Goal: Task Accomplishment & Management: Use online tool/utility

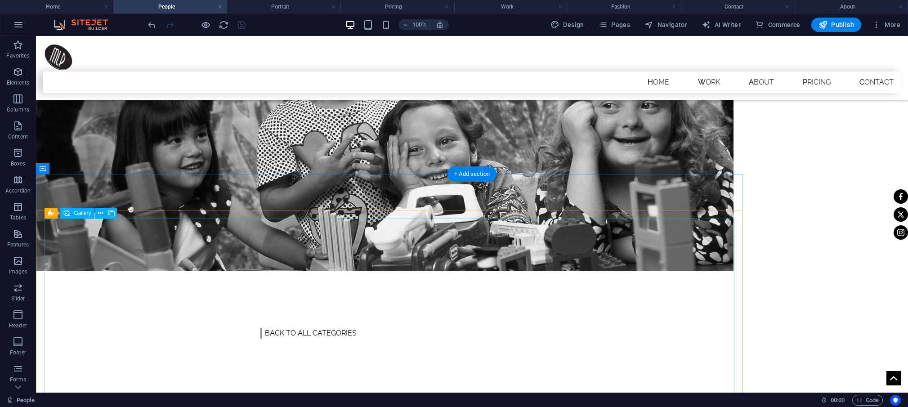
scroll to position [237, 0]
click at [84, 168] on icon at bounding box center [82, 168] width 5 height 9
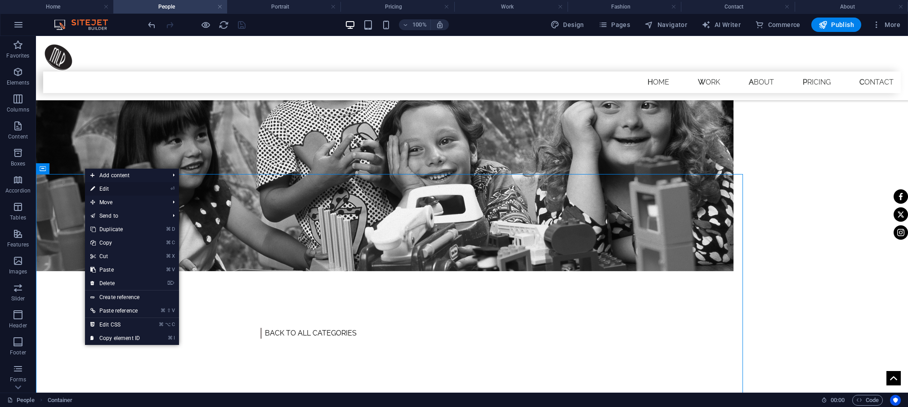
click at [99, 190] on link "⏎ Edit" at bounding box center [115, 188] width 60 height 13
select select "px"
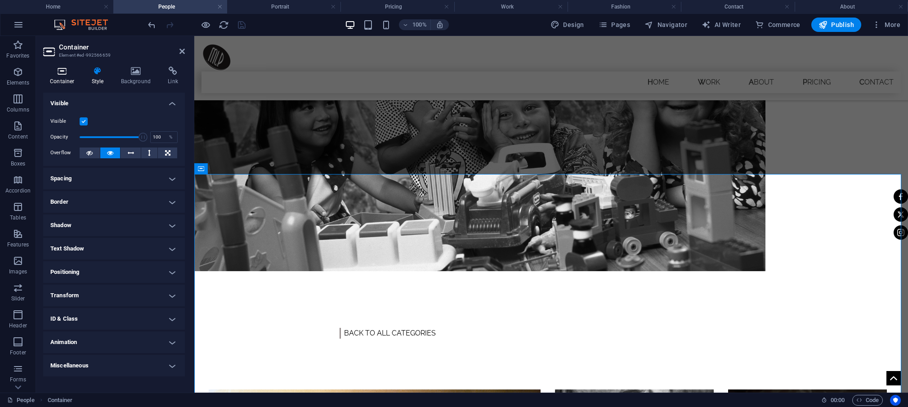
click at [64, 72] on icon at bounding box center [62, 71] width 38 height 9
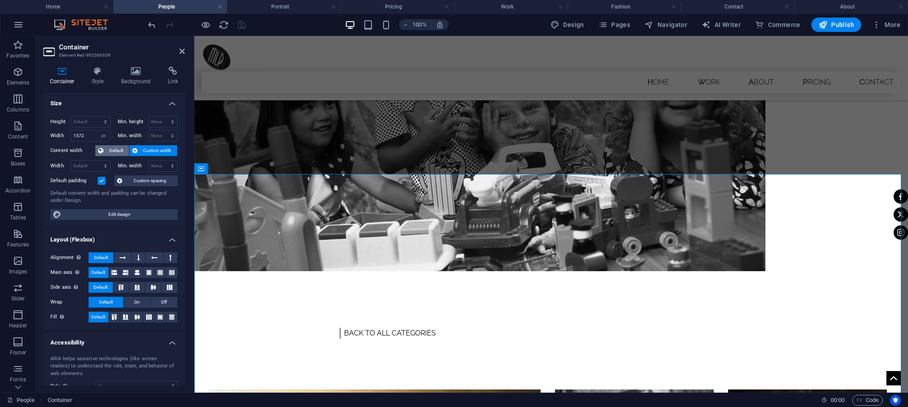
click at [111, 152] on span "Default" at bounding box center [116, 150] width 20 height 11
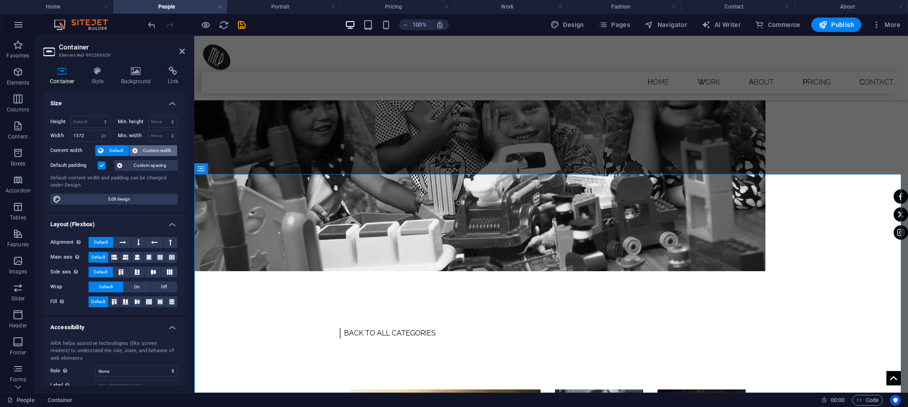
click at [148, 150] on span "Custom width" at bounding box center [157, 150] width 35 height 11
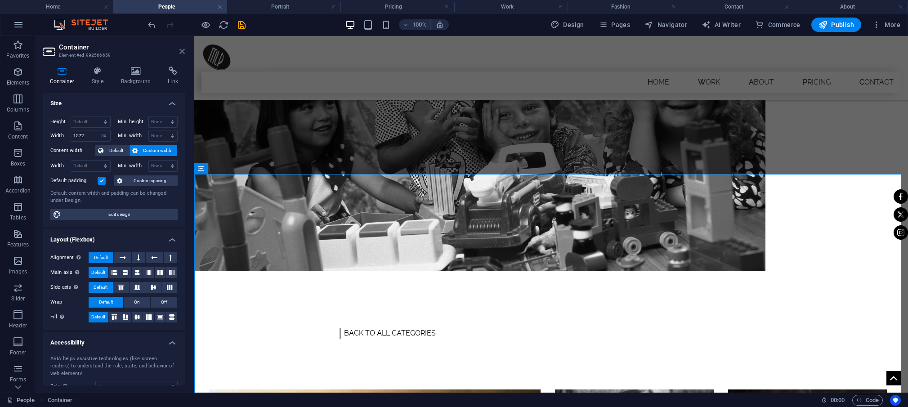
click at [183, 49] on icon at bounding box center [181, 51] width 5 height 7
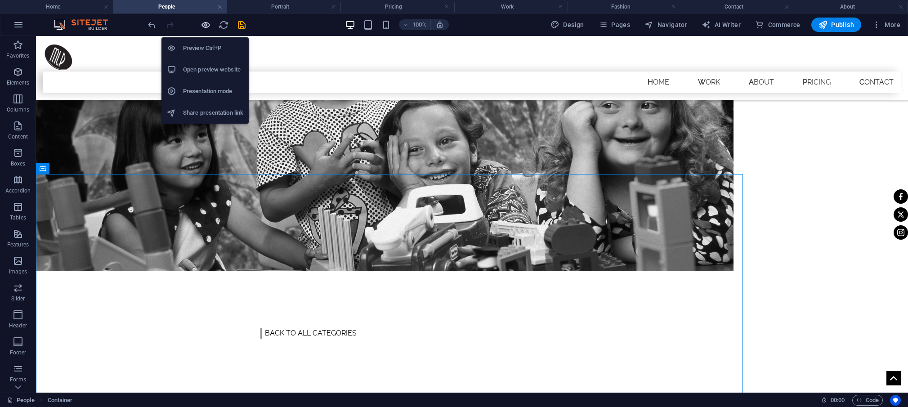
click at [206, 25] on icon "button" at bounding box center [206, 25] width 10 height 10
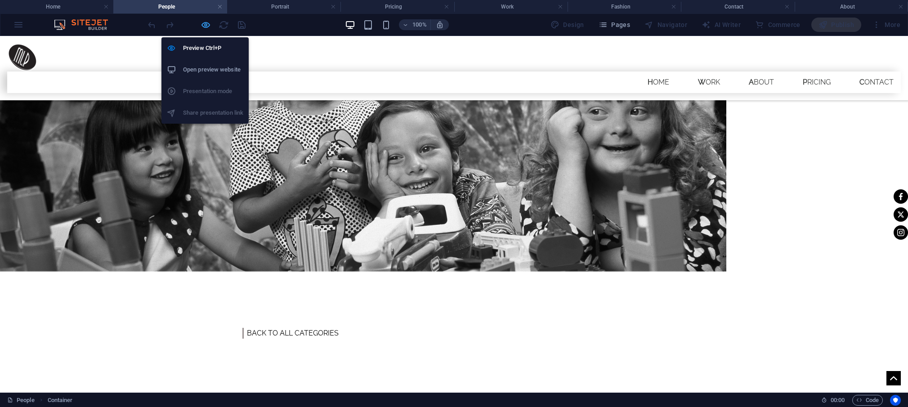
click at [206, 25] on icon "button" at bounding box center [206, 25] width 10 height 10
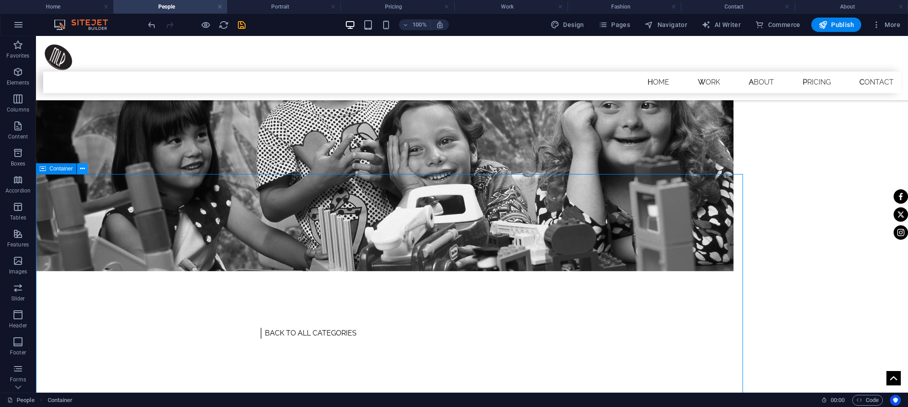
click at [82, 169] on icon at bounding box center [82, 168] width 5 height 9
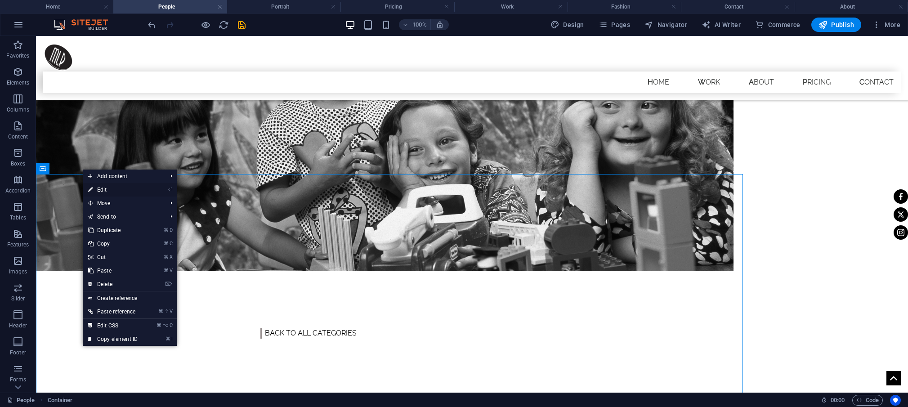
click at [108, 191] on link "⏎ Edit" at bounding box center [113, 189] width 60 height 13
select select "px"
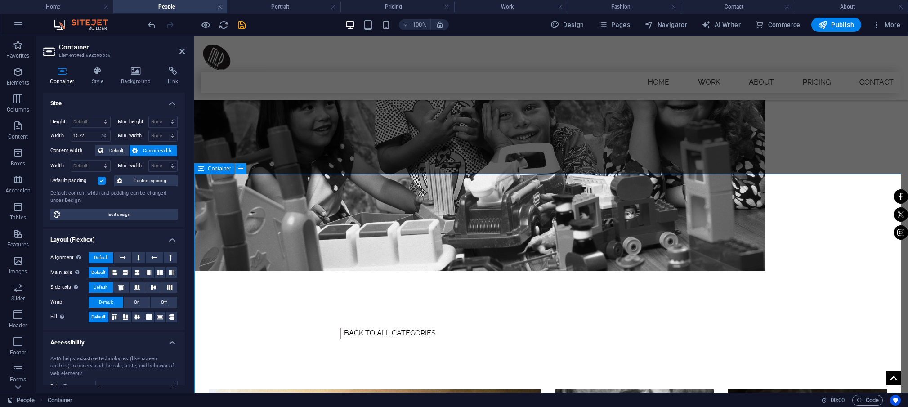
click at [241, 168] on icon at bounding box center [240, 168] width 5 height 9
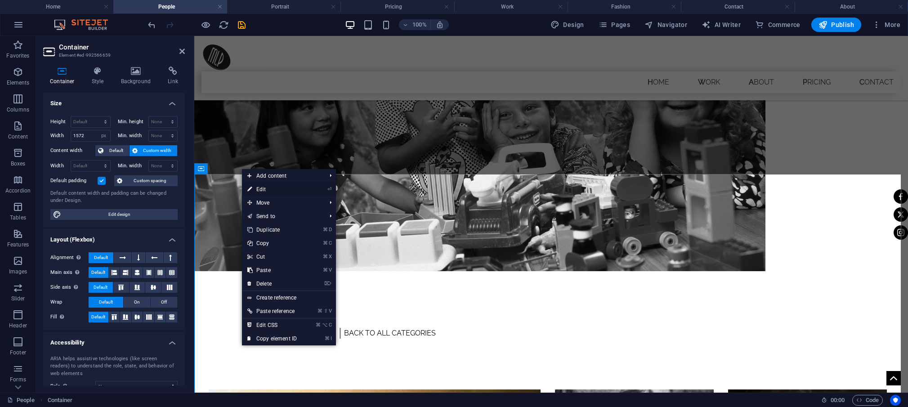
click at [264, 188] on link "⏎ Edit" at bounding box center [272, 189] width 60 height 13
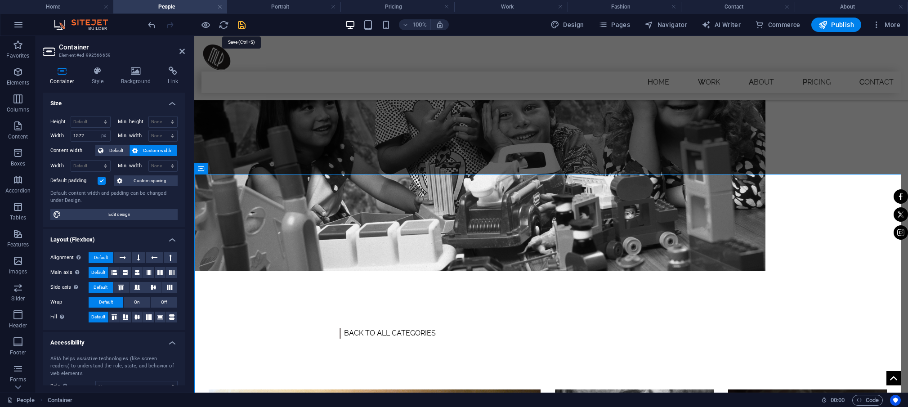
click at [242, 23] on icon "save" at bounding box center [242, 25] width 10 height 10
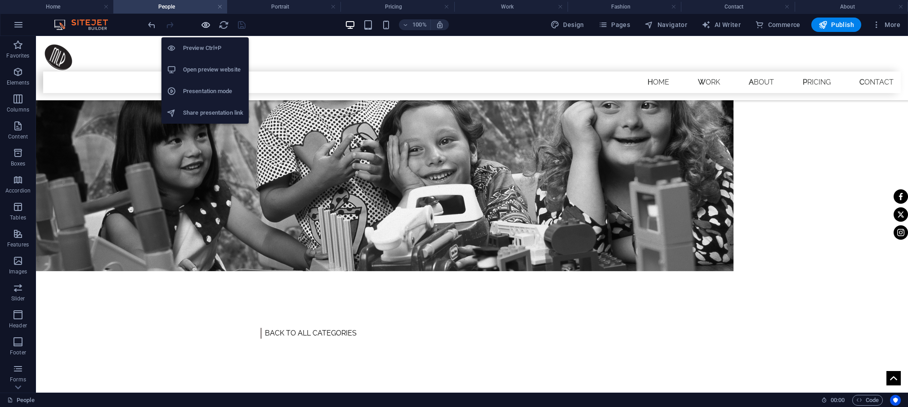
click at [204, 25] on icon "button" at bounding box center [206, 25] width 10 height 10
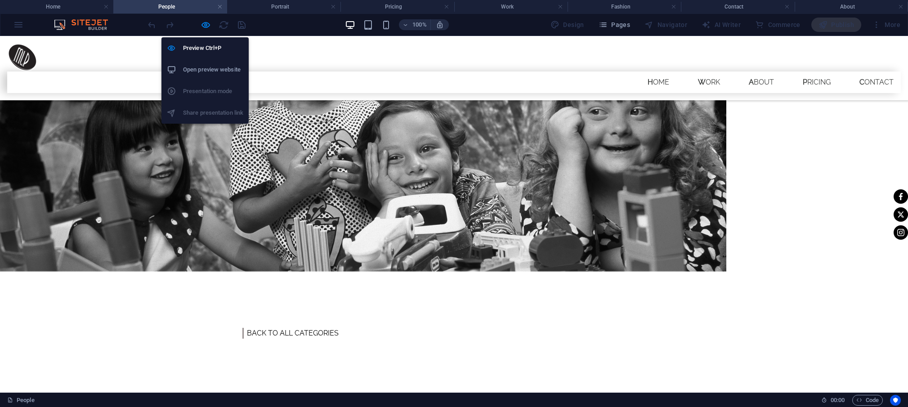
click at [210, 71] on h6 "Open preview website" at bounding box center [213, 69] width 60 height 11
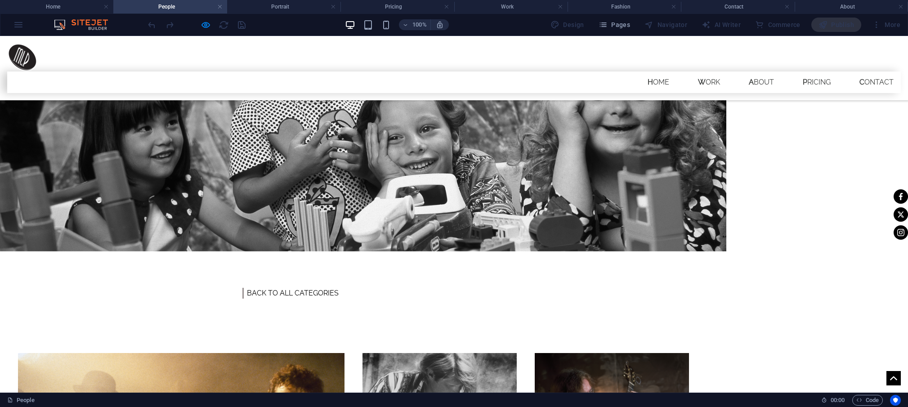
scroll to position [288, 0]
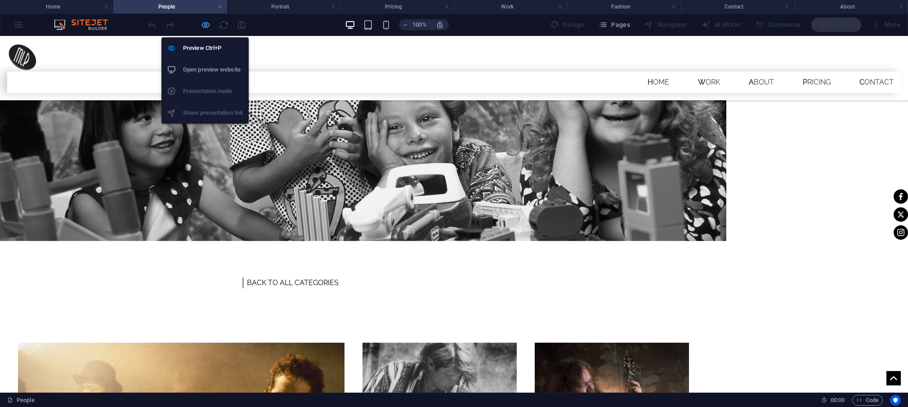
click at [206, 24] on icon "button" at bounding box center [206, 25] width 10 height 10
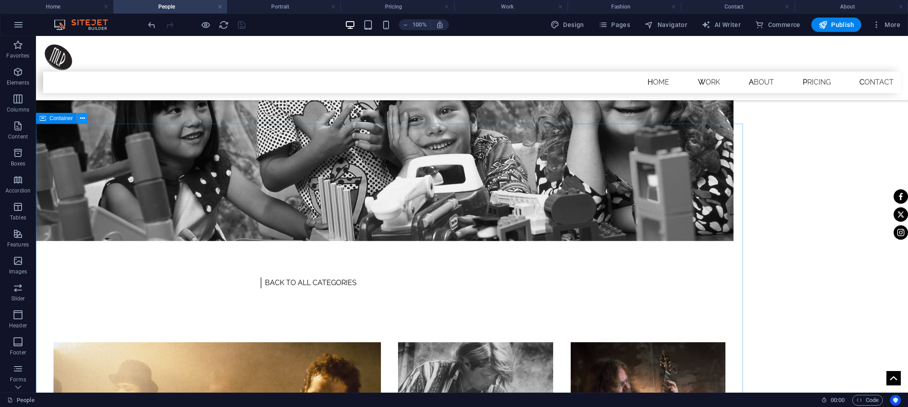
click at [84, 118] on icon at bounding box center [82, 118] width 5 height 9
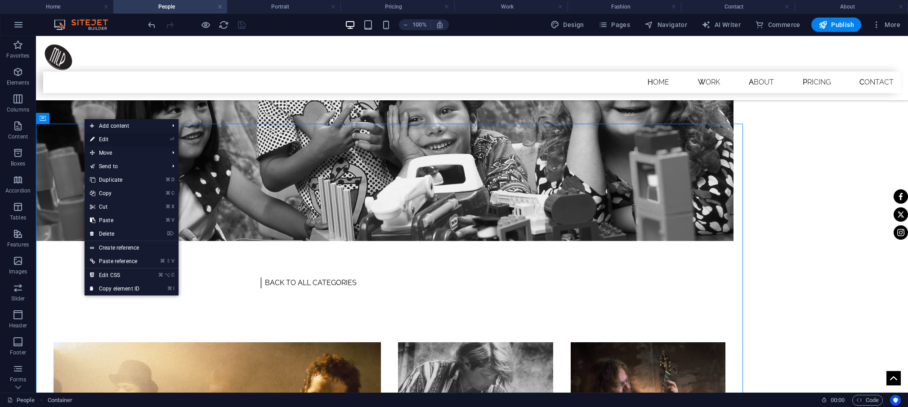
click at [104, 139] on link "⏎ Edit" at bounding box center [115, 139] width 60 height 13
select select "px"
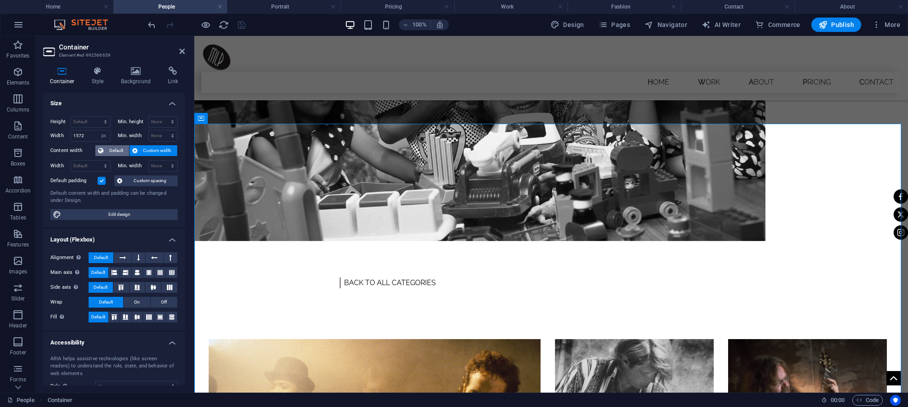
click at [112, 149] on span "Default" at bounding box center [116, 150] width 20 height 11
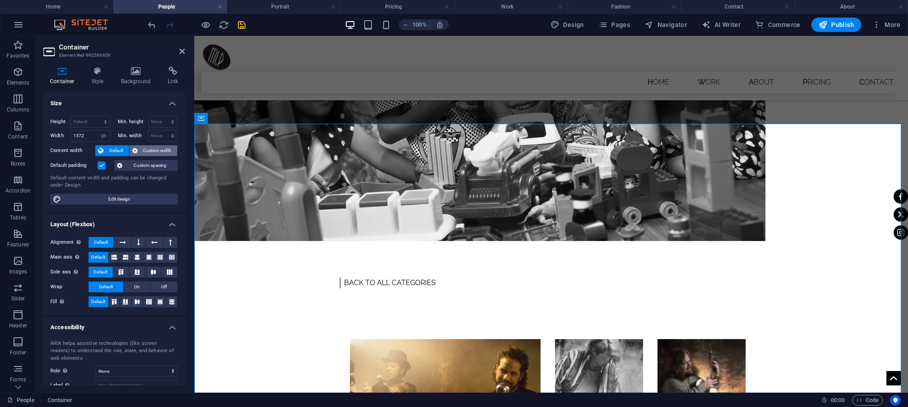
click at [137, 149] on button "Custom width" at bounding box center [154, 150] width 48 height 11
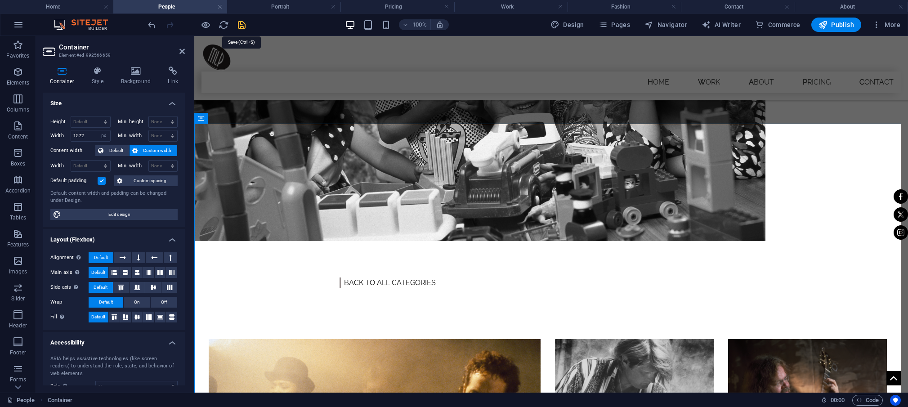
click at [242, 27] on icon "save" at bounding box center [242, 25] width 10 height 10
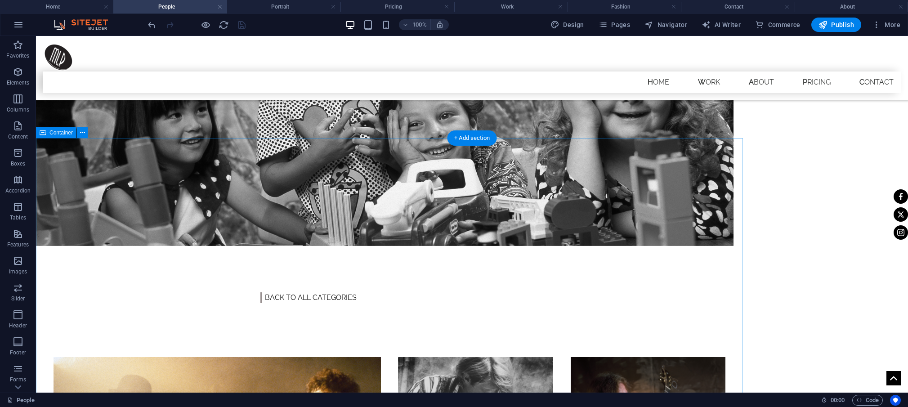
scroll to position [273, 0]
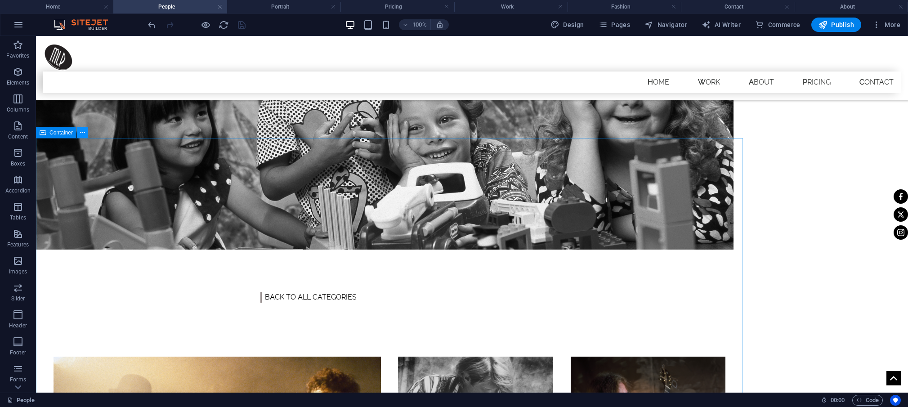
click at [82, 131] on icon at bounding box center [82, 132] width 5 height 9
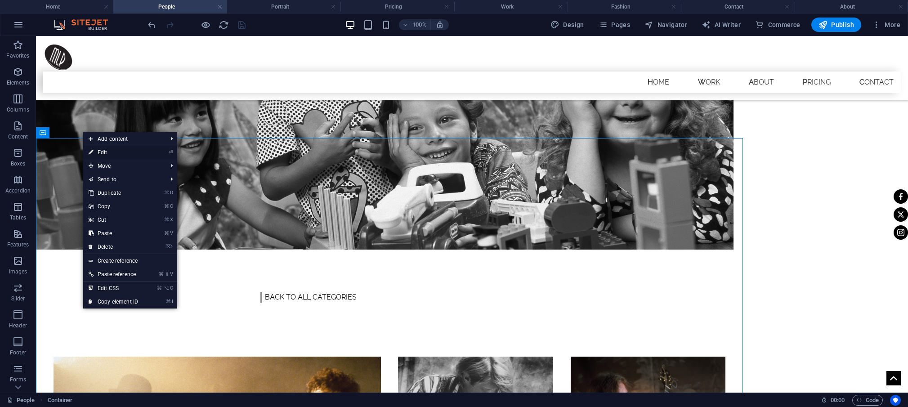
click at [109, 153] on link "⏎ Edit" at bounding box center [113, 152] width 60 height 13
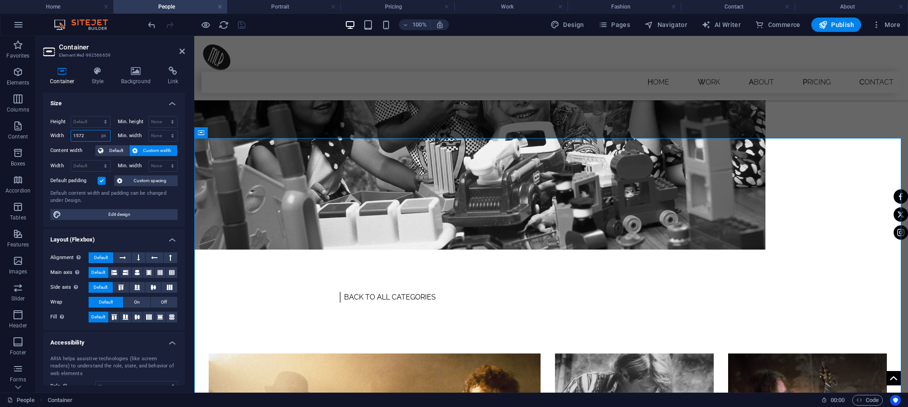
click at [89, 139] on input "1572" at bounding box center [90, 135] width 39 height 11
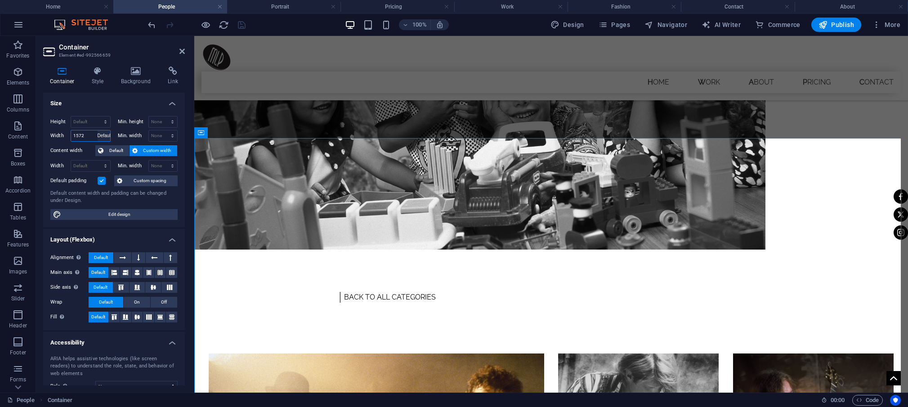
click option "Default" at bounding box center [0, 0] width 0 height 0
select select "DISABLED_OPTION_VALUE"
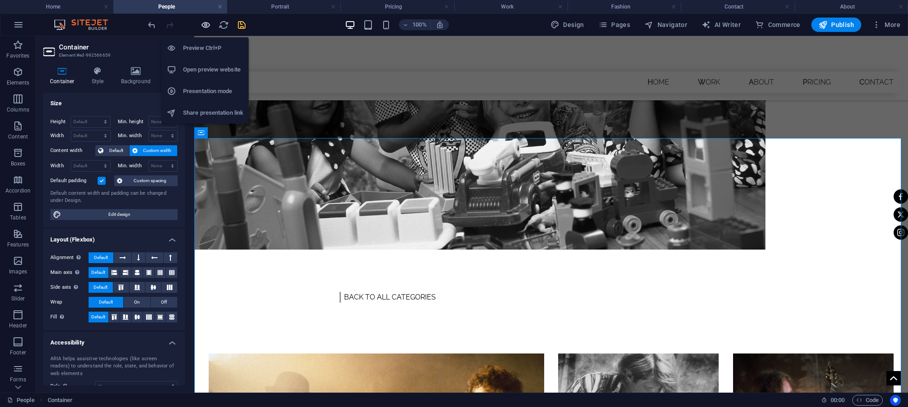
click at [209, 26] on icon "button" at bounding box center [206, 25] width 10 height 10
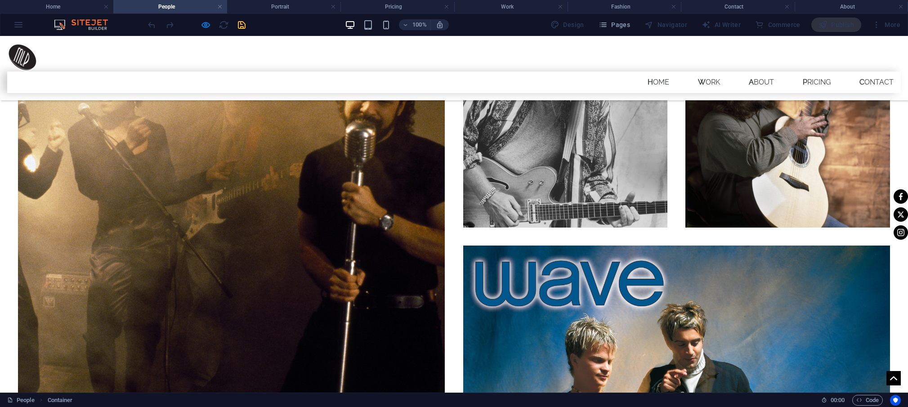
scroll to position [483, 0]
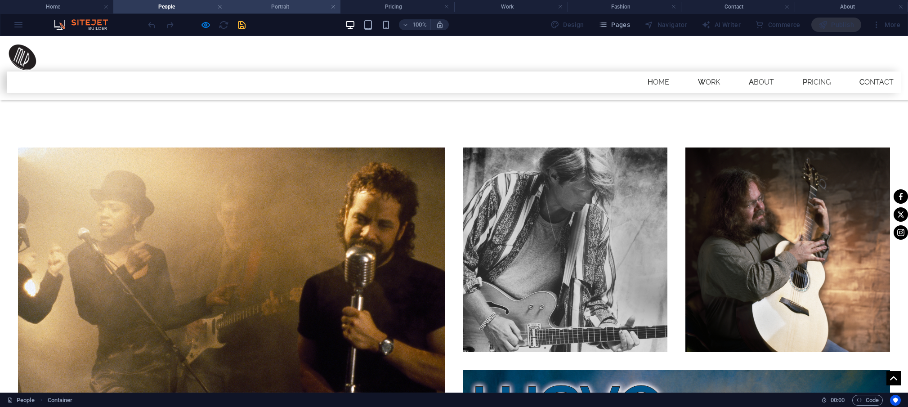
click at [279, 6] on h4 "Portrait" at bounding box center [283, 7] width 113 height 10
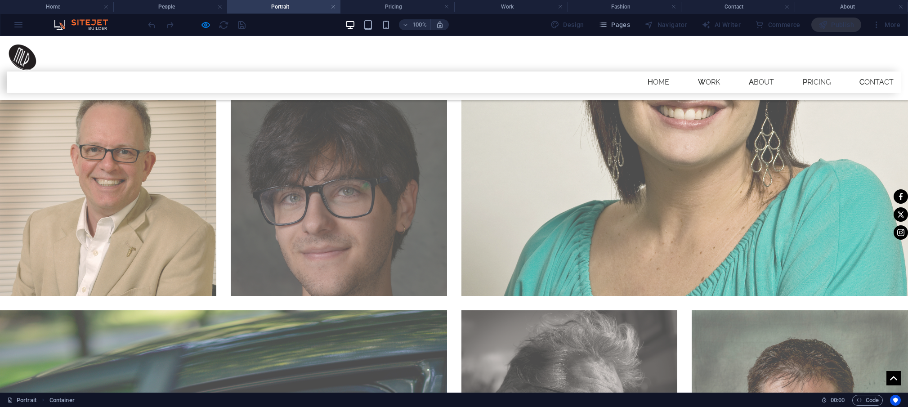
scroll to position [1445, 0]
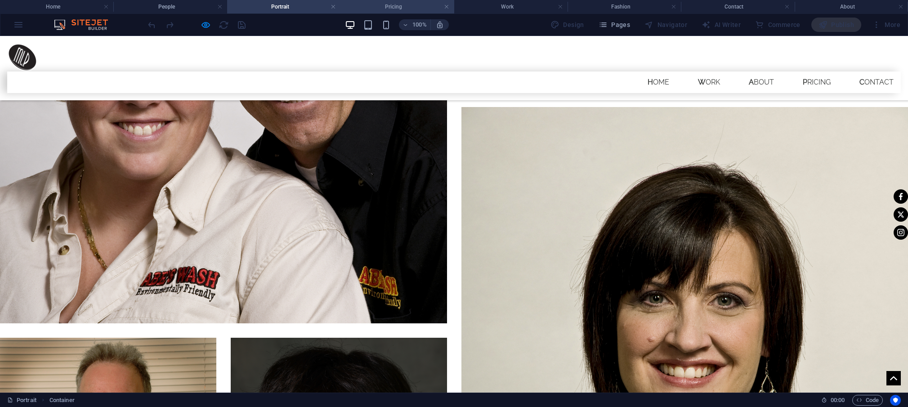
click at [390, 9] on h4 "Pricing" at bounding box center [396, 7] width 113 height 10
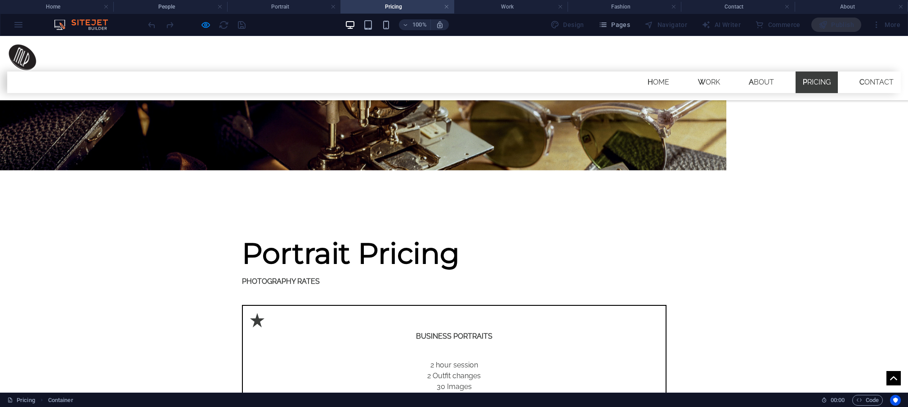
scroll to position [191, 0]
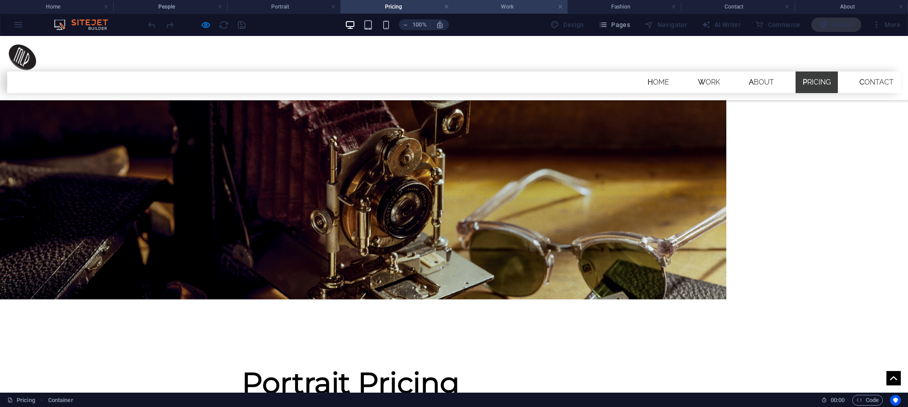
click at [515, 3] on h4 "Work" at bounding box center [510, 7] width 113 height 10
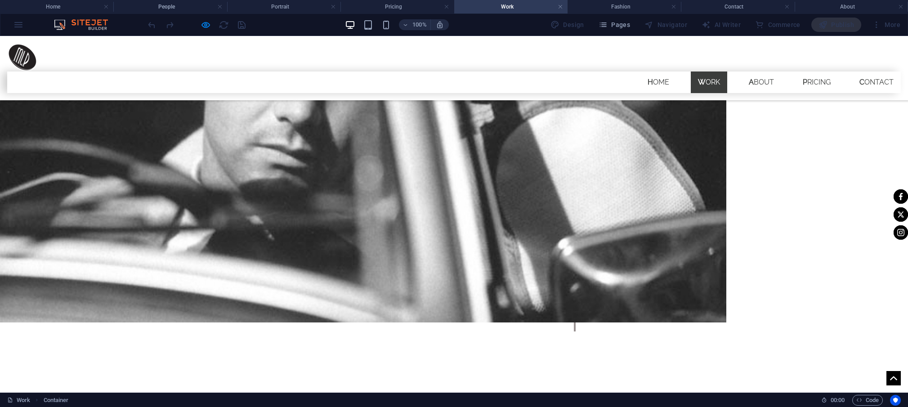
scroll to position [150, 0]
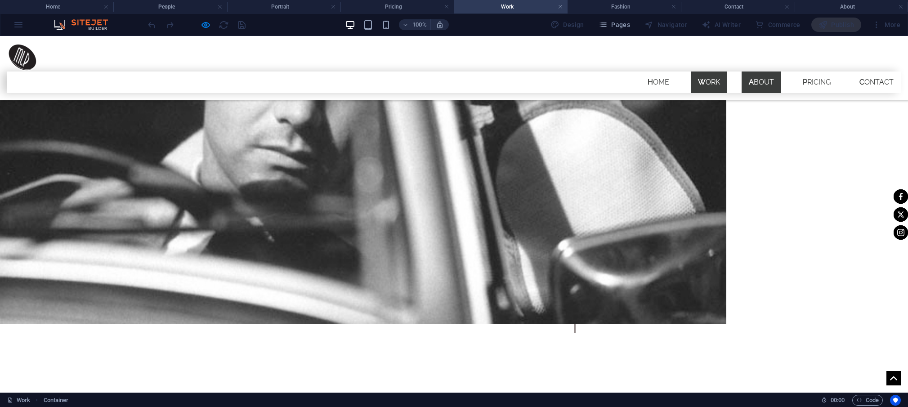
click at [759, 72] on link "About" at bounding box center [762, 83] width 40 height 22
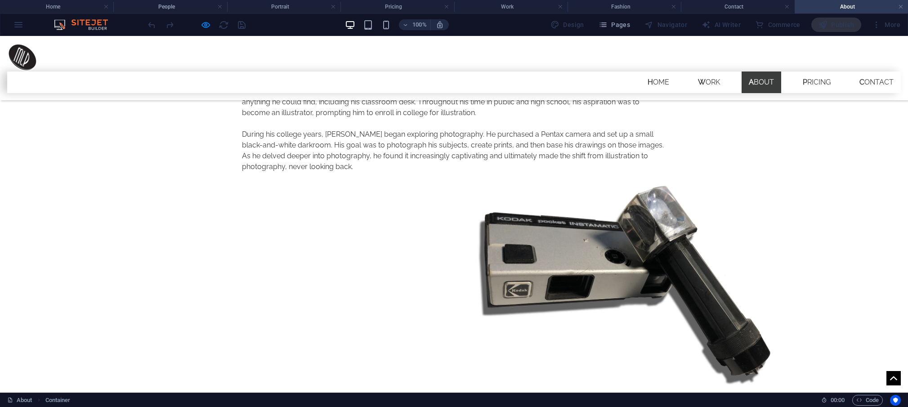
scroll to position [545, 0]
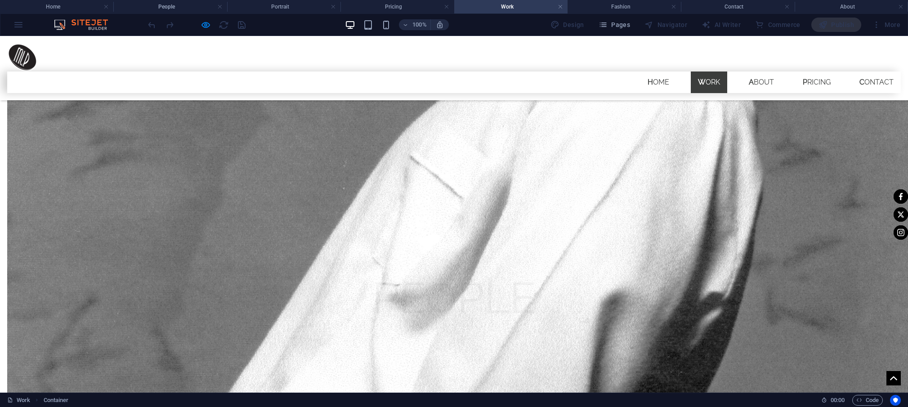
scroll to position [1020, 0]
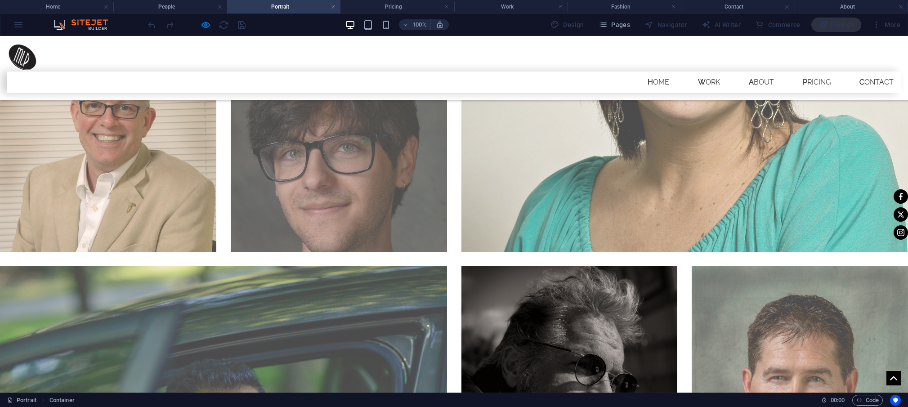
scroll to position [1769, 0]
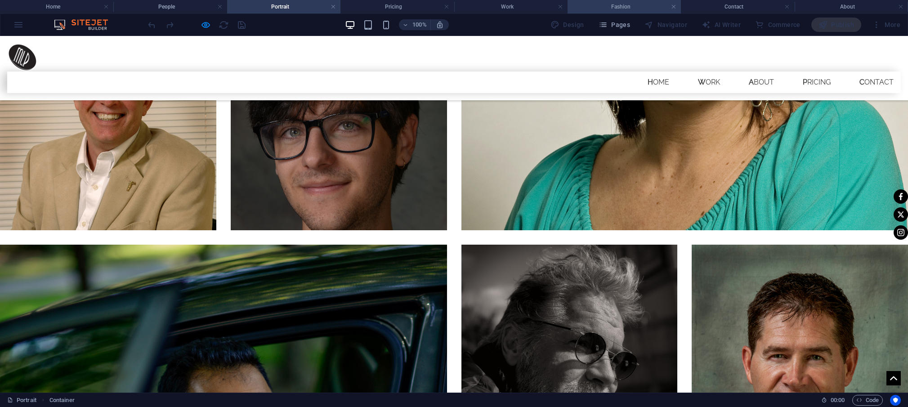
click at [620, 5] on h4 "Fashion" at bounding box center [624, 7] width 113 height 10
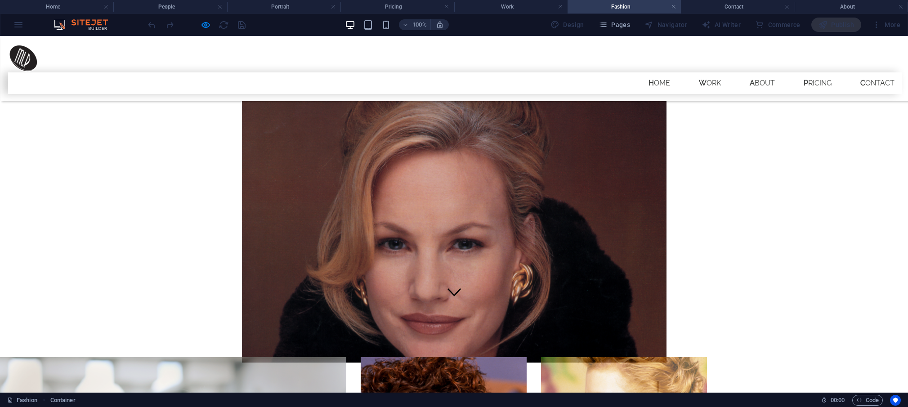
scroll to position [14, 0]
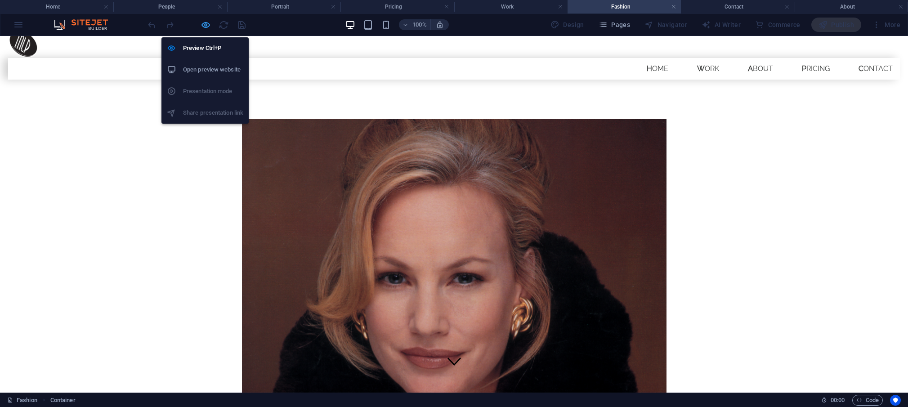
click at [208, 26] on icon "button" at bounding box center [206, 25] width 10 height 10
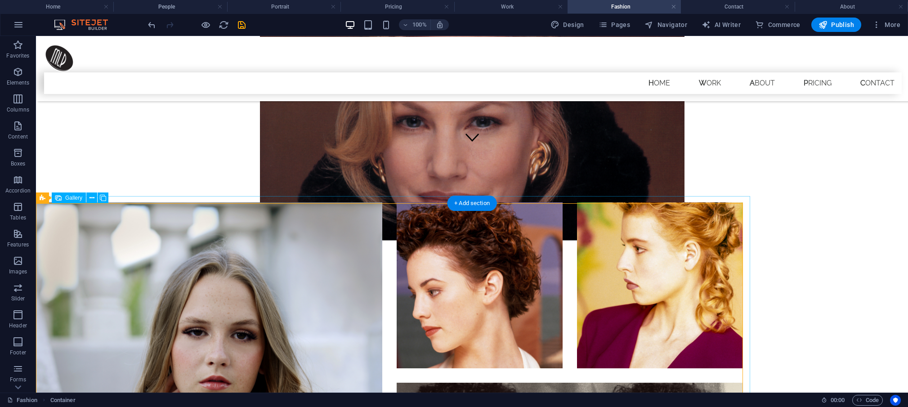
scroll to position [245, 0]
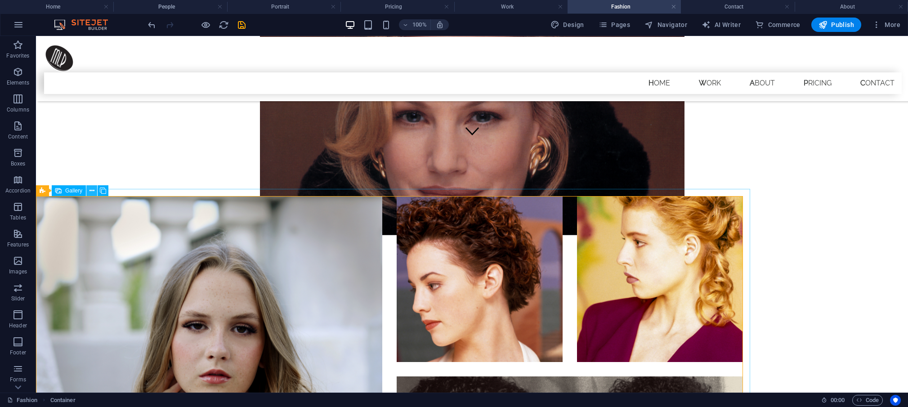
click at [90, 191] on icon at bounding box center [91, 190] width 5 height 9
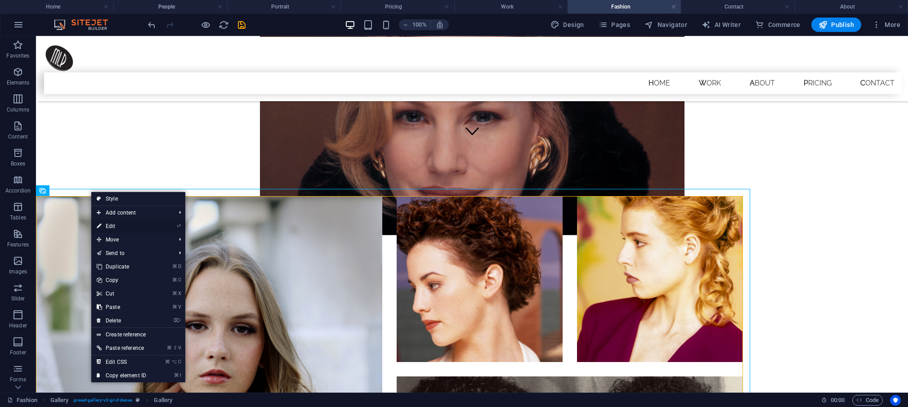
click at [110, 225] on link "⏎ Edit" at bounding box center [121, 225] width 60 height 13
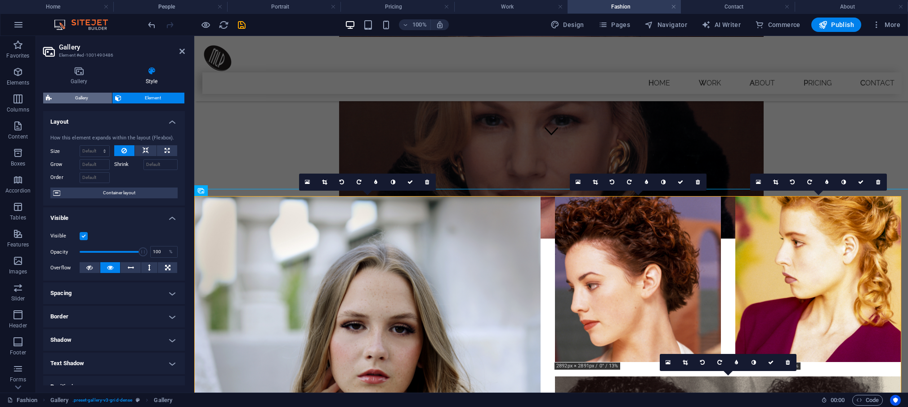
click at [85, 97] on span "Gallery" at bounding box center [81, 98] width 55 height 11
select select "px"
select select "rem"
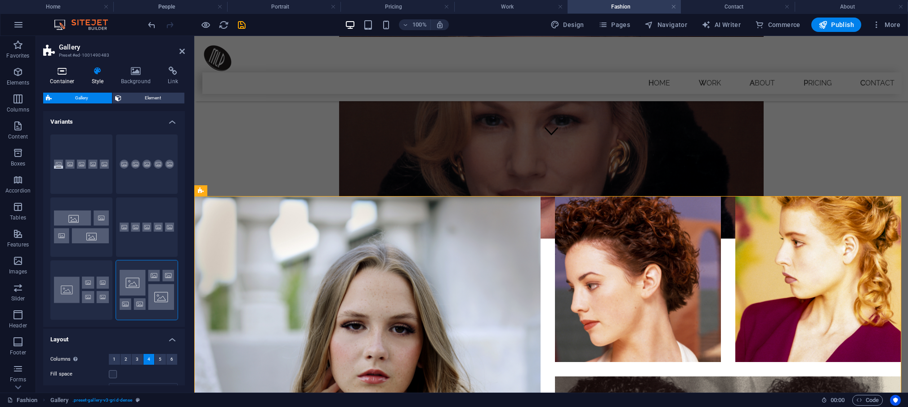
click at [68, 81] on h4 "Container" at bounding box center [64, 76] width 42 height 19
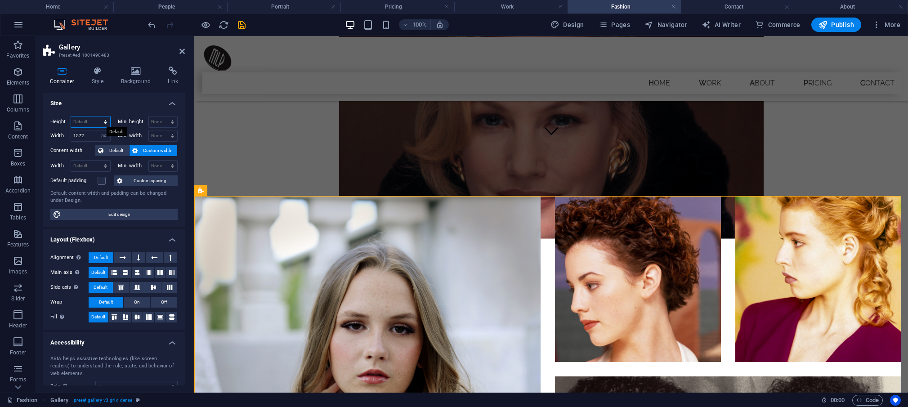
click at [71, 116] on select "Default px rem % vh vw" at bounding box center [90, 121] width 39 height 11
click option "Default" at bounding box center [0, 0] width 0 height 0
select select "DISABLED_OPTION_VALUE"
drag, startPoint x: 183, startPoint y: 49, endPoint x: 147, endPoint y: 13, distance: 51.2
click at [183, 49] on icon at bounding box center [181, 51] width 5 height 7
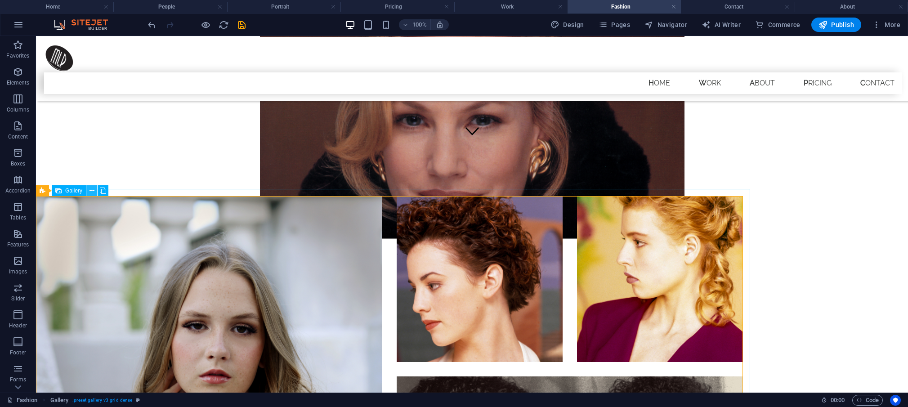
click at [91, 192] on icon at bounding box center [91, 190] width 5 height 9
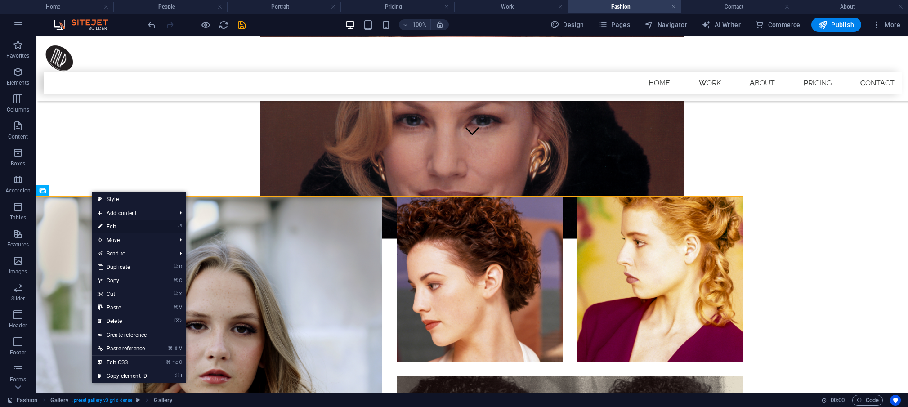
click at [121, 227] on link "⏎ Edit" at bounding box center [122, 226] width 60 height 13
select select "4"
select select "px"
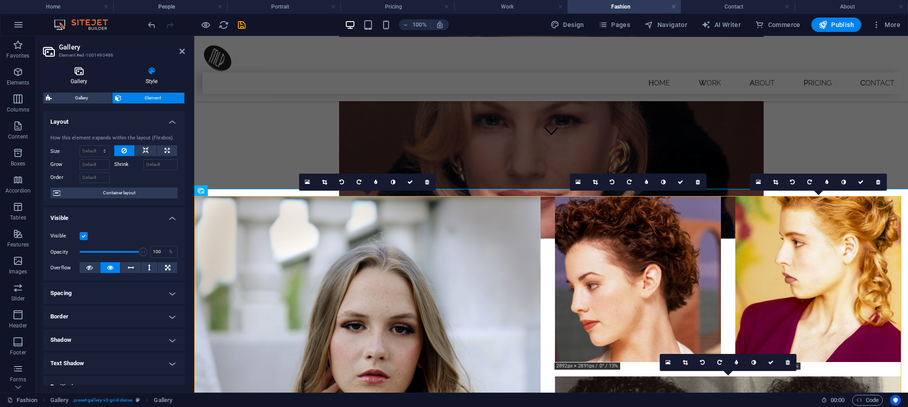
click at [83, 72] on icon at bounding box center [79, 71] width 72 height 9
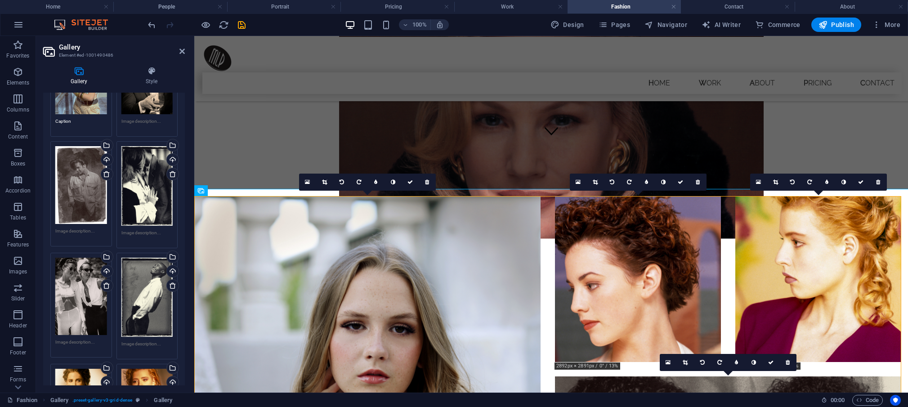
scroll to position [240, 0]
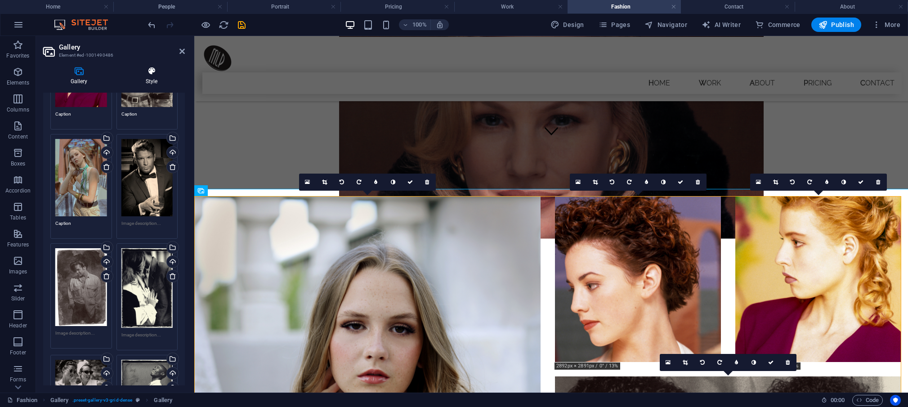
click at [152, 72] on icon at bounding box center [151, 71] width 67 height 9
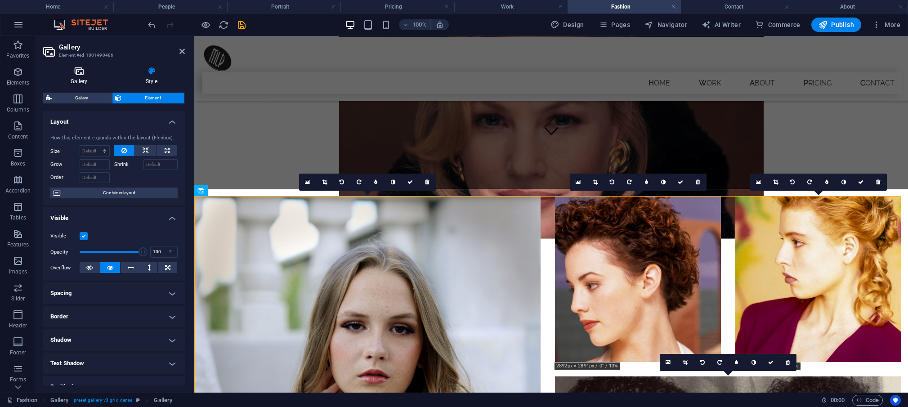
click at [82, 80] on h4 "Gallery" at bounding box center [80, 76] width 75 height 19
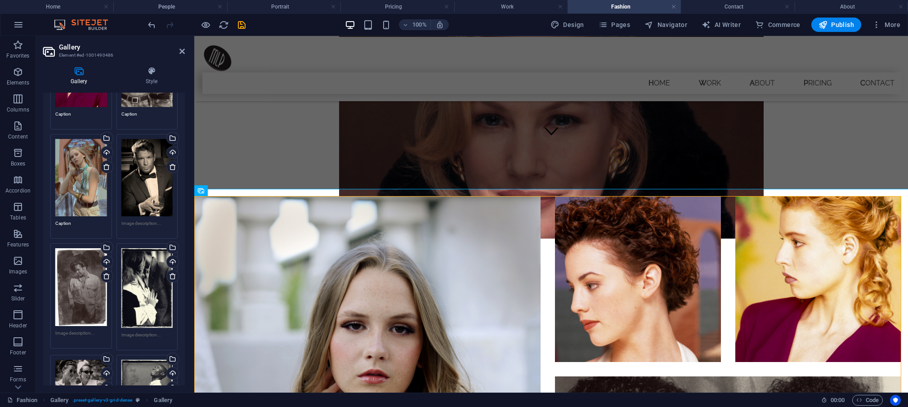
click at [178, 51] on header "Gallery Element #ed-1001490486" at bounding box center [114, 47] width 142 height 23
click at [184, 50] on icon at bounding box center [181, 51] width 5 height 7
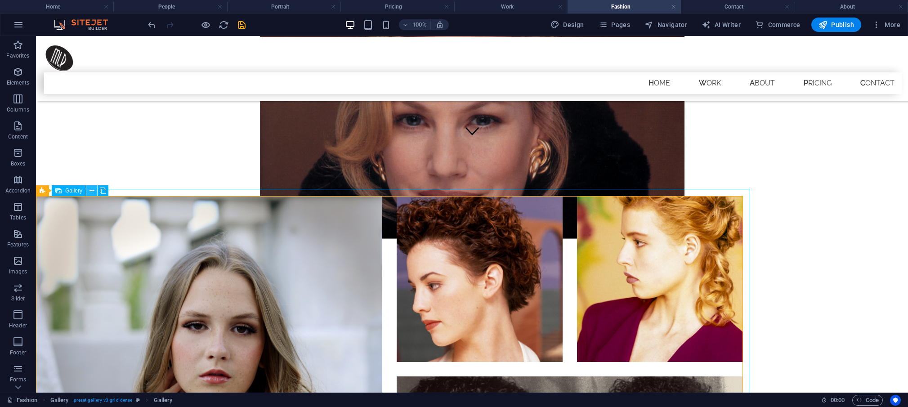
click at [92, 190] on icon at bounding box center [91, 190] width 5 height 9
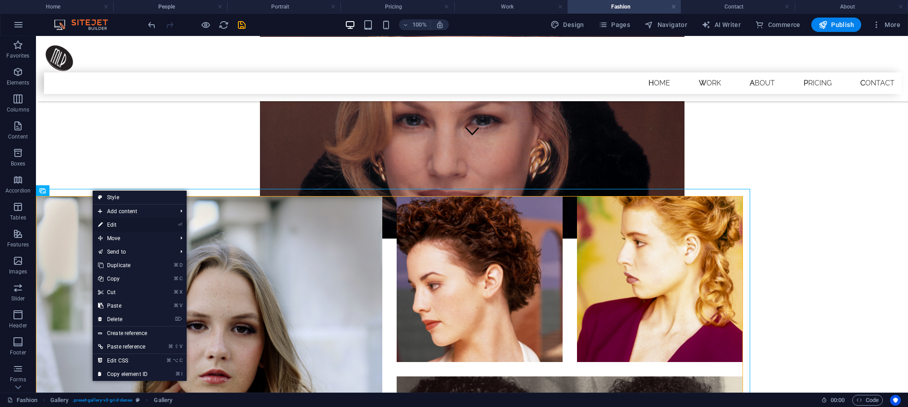
click at [114, 225] on link "⏎ Edit" at bounding box center [123, 224] width 60 height 13
select select "4"
select select "px"
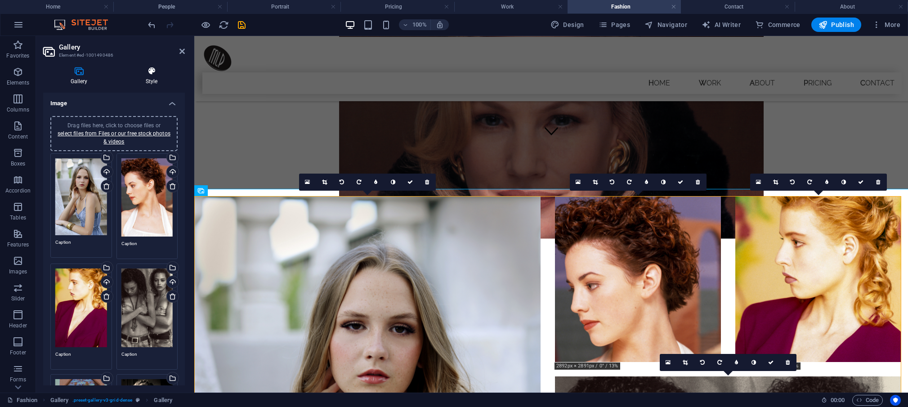
click at [154, 69] on icon at bounding box center [151, 71] width 67 height 9
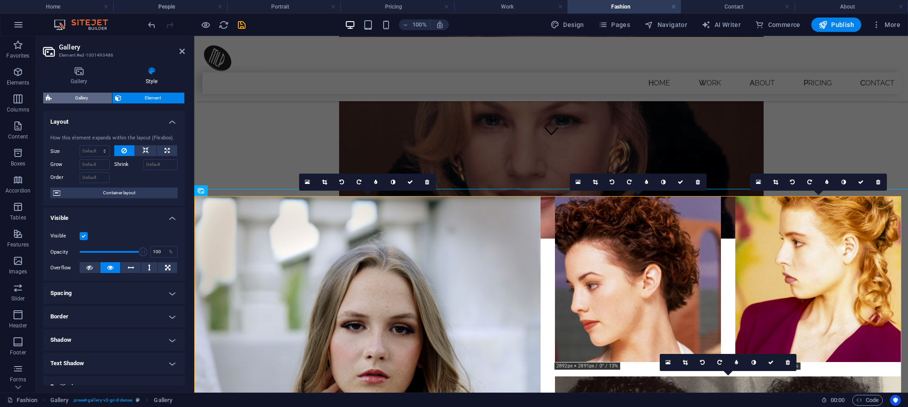
click at [85, 98] on span "Gallery" at bounding box center [81, 98] width 55 height 11
select select "rem"
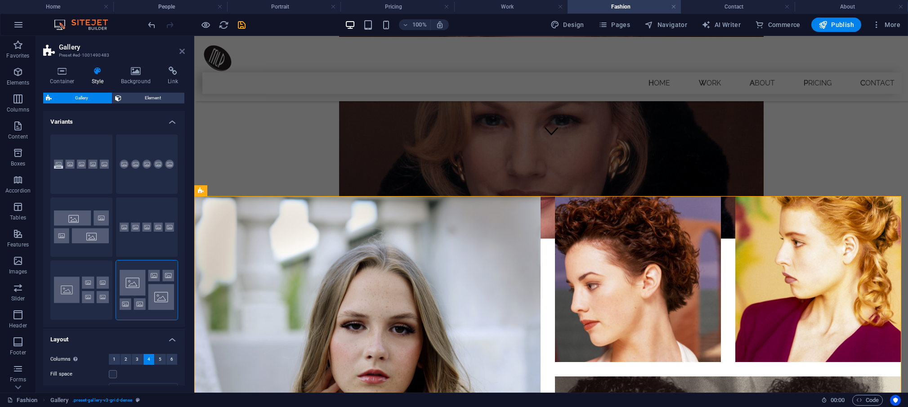
click at [183, 51] on icon at bounding box center [181, 51] width 5 height 7
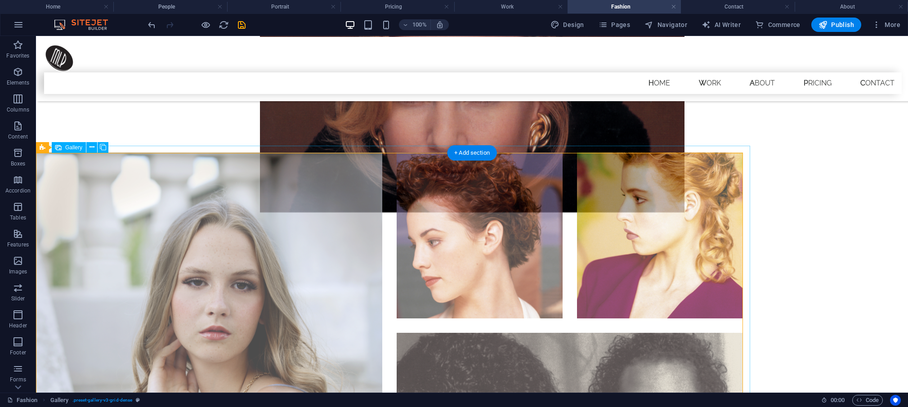
scroll to position [288, 0]
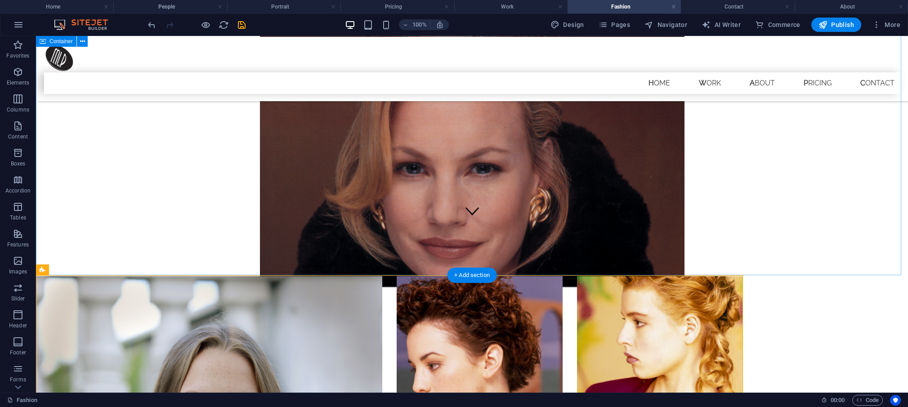
scroll to position [166, 0]
click at [40, 260] on div "Fashion" at bounding box center [472, 72] width 872 height 405
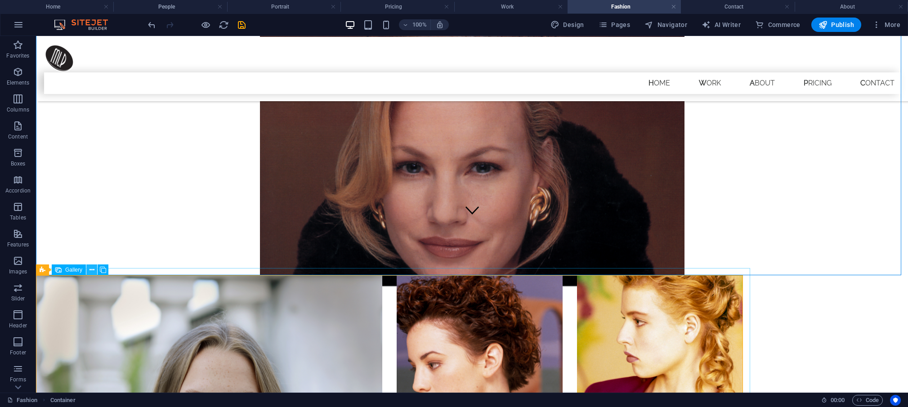
click at [91, 268] on icon at bounding box center [91, 269] width 5 height 9
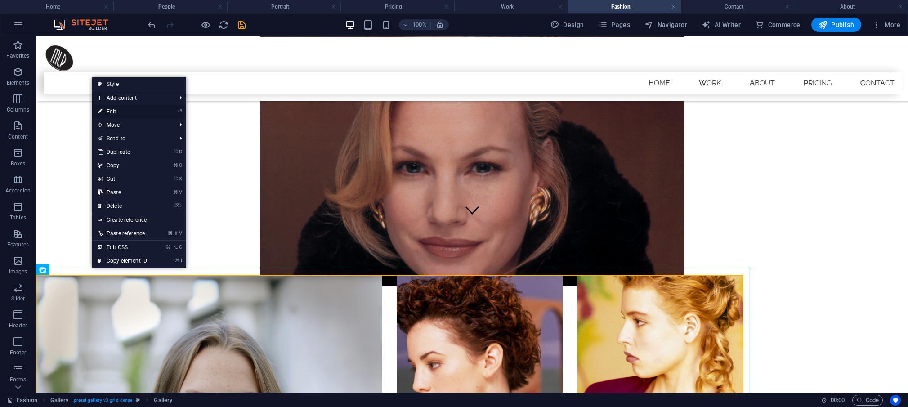
click at [114, 109] on link "⏎ Edit" at bounding box center [122, 111] width 60 height 13
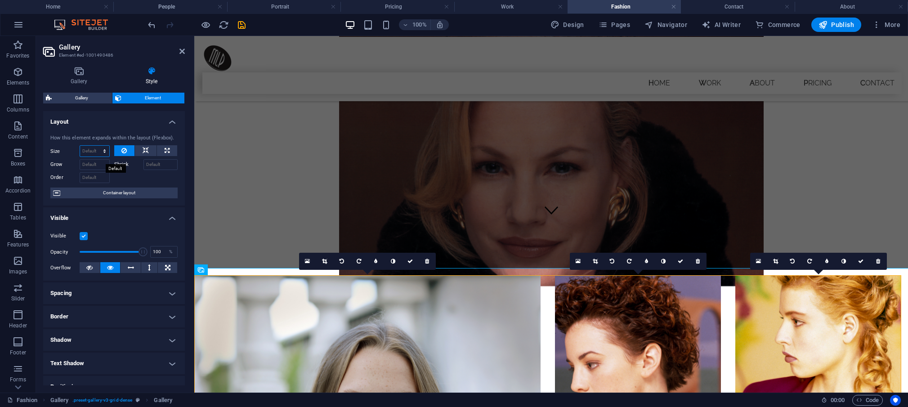
click at [80, 146] on select "Default auto px % 1/1 1/2 1/3 1/4 1/5 1/6 1/7 1/8 1/9 1/10" at bounding box center [94, 151] width 29 height 11
click option "Default" at bounding box center [0, 0] width 0 height 0
select select "DISABLED_OPTION_VALUE"
click at [181, 50] on icon at bounding box center [181, 51] width 5 height 7
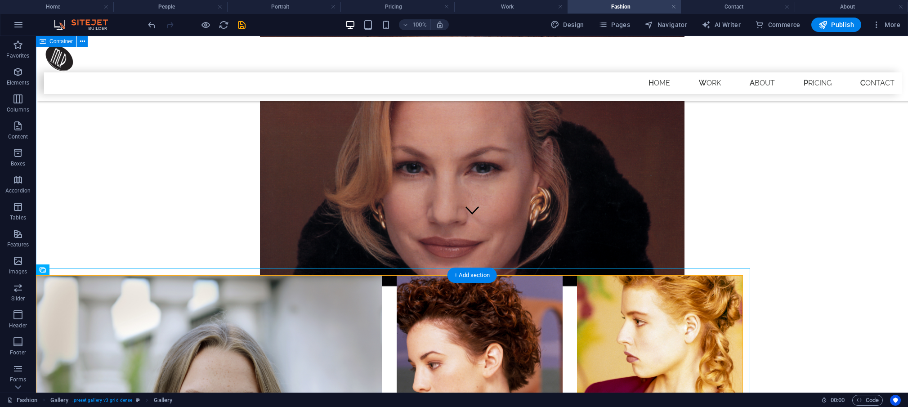
click at [658, 270] on div "Fashion" at bounding box center [472, 72] width 872 height 405
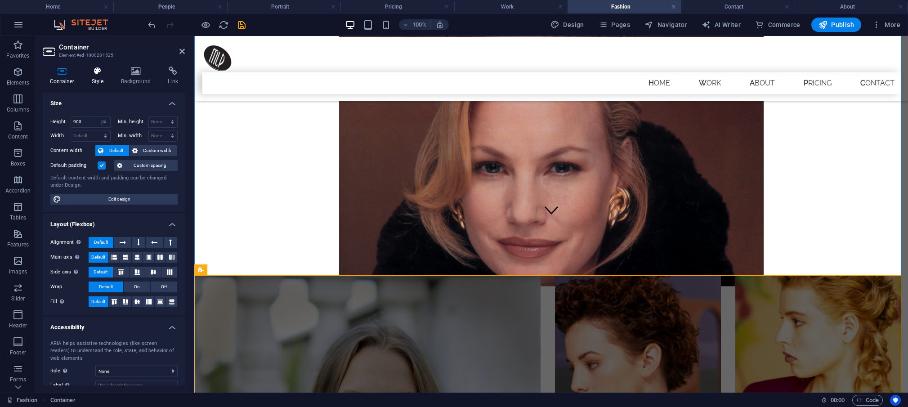
click at [98, 68] on icon at bounding box center [98, 71] width 26 height 9
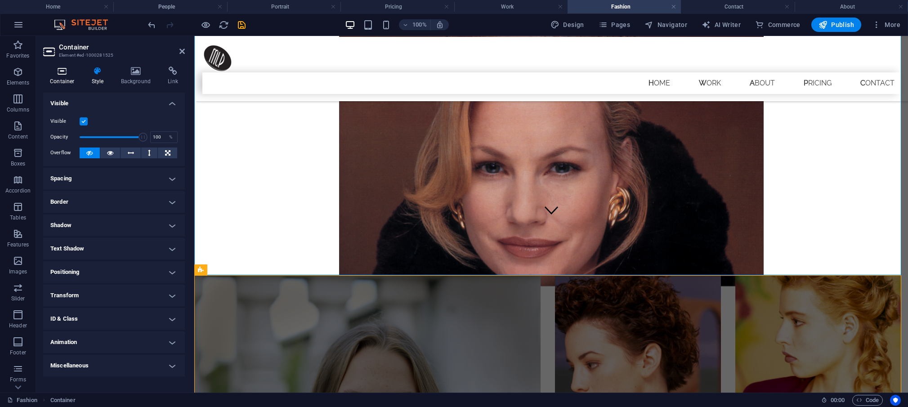
click at [68, 79] on h4 "Container" at bounding box center [64, 76] width 42 height 19
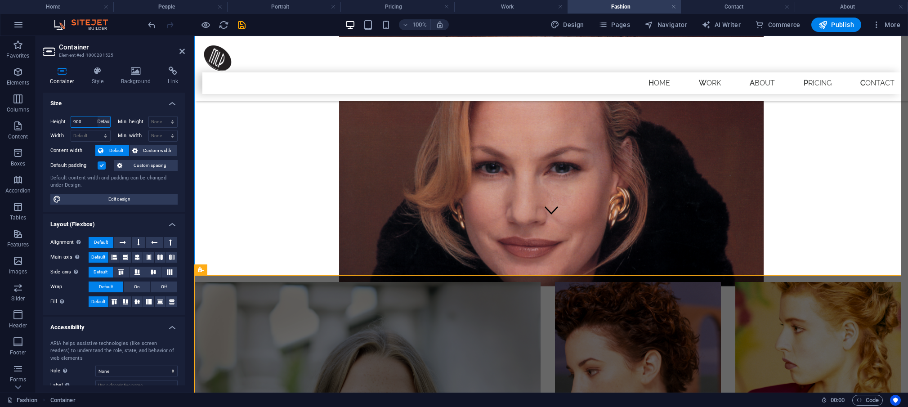
click option "Default" at bounding box center [0, 0] width 0 height 0
select select "DISABLED_OPTION_VALUE"
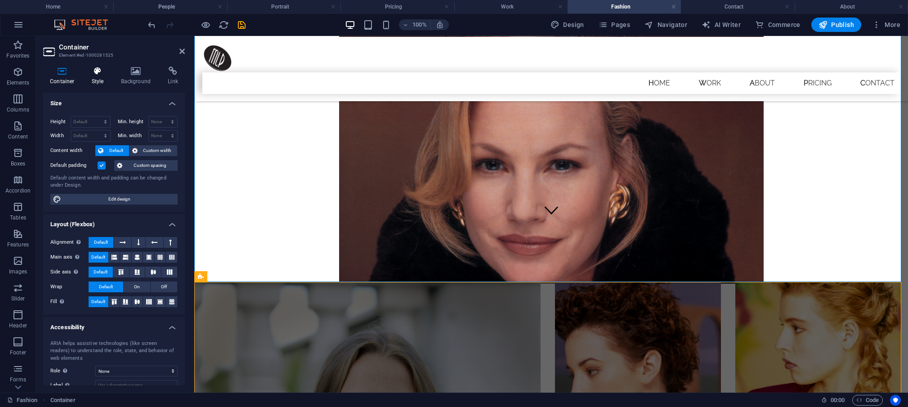
click at [99, 73] on icon at bounding box center [98, 71] width 26 height 9
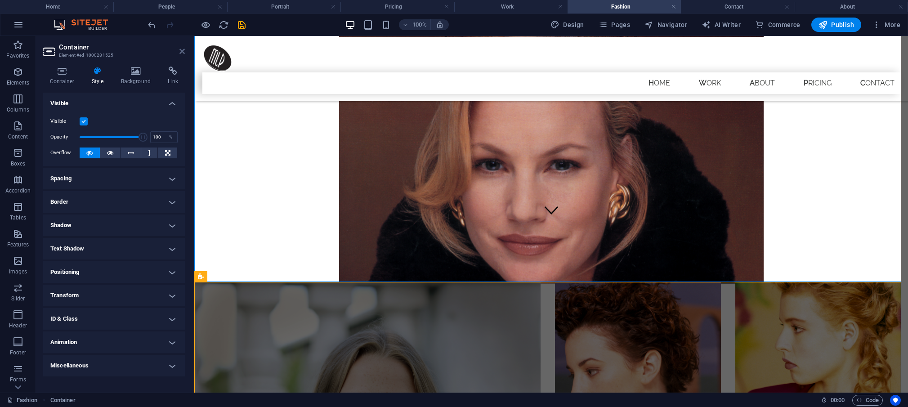
click at [181, 50] on icon at bounding box center [181, 51] width 5 height 7
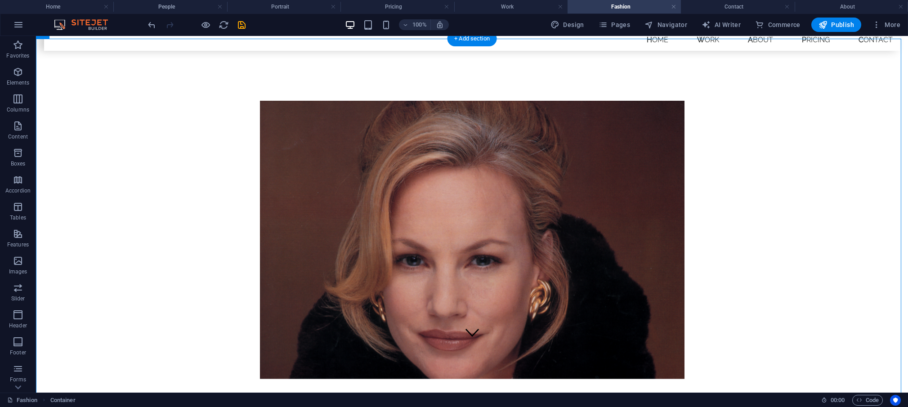
scroll to position [36, 0]
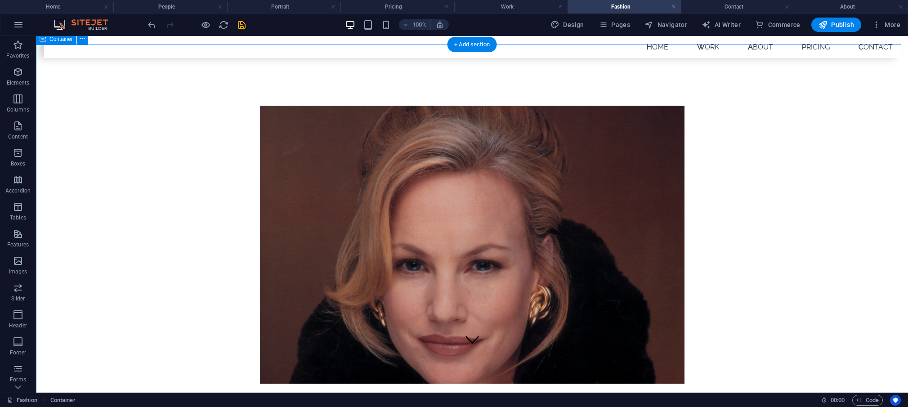
click at [211, 118] on div "Fashion" at bounding box center [472, 250] width 872 height 369
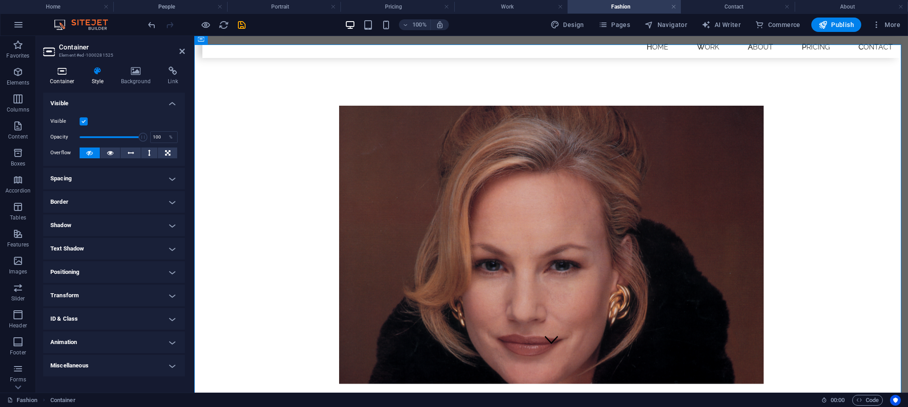
click at [59, 73] on icon at bounding box center [62, 71] width 38 height 9
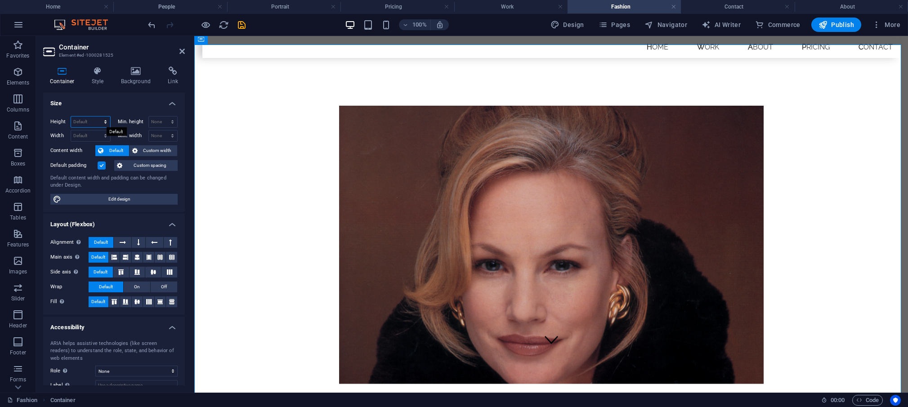
click at [71, 116] on select "Default px rem % vh vw" at bounding box center [90, 121] width 39 height 11
select select "px"
click option "px" at bounding box center [0, 0] width 0 height 0
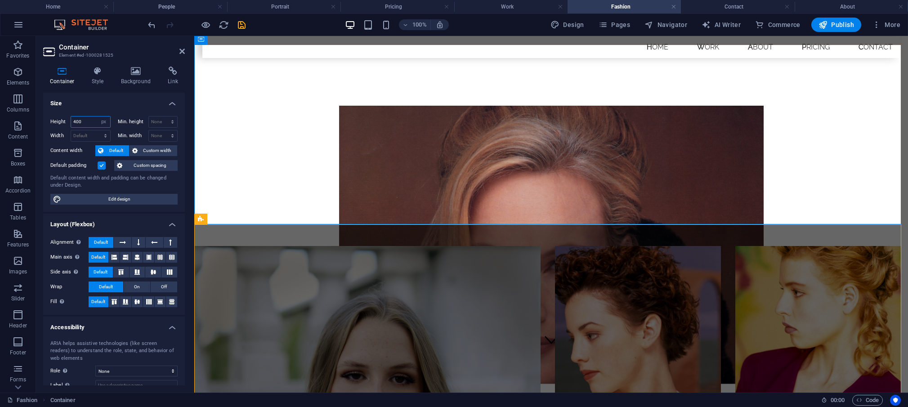
type input "400"
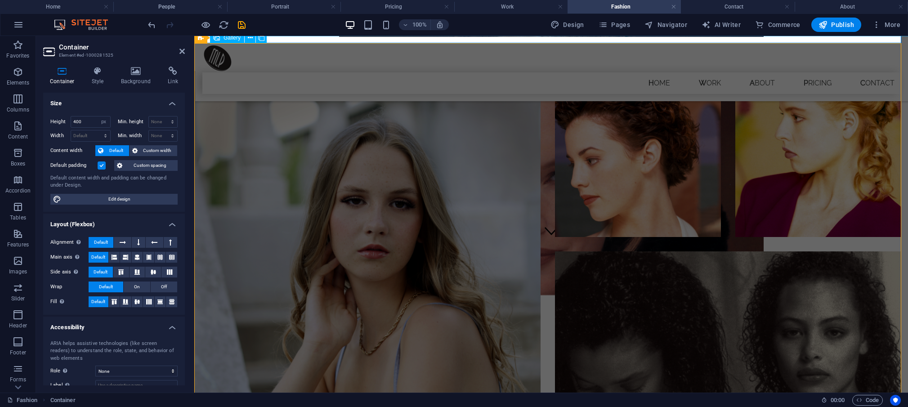
scroll to position [0, 0]
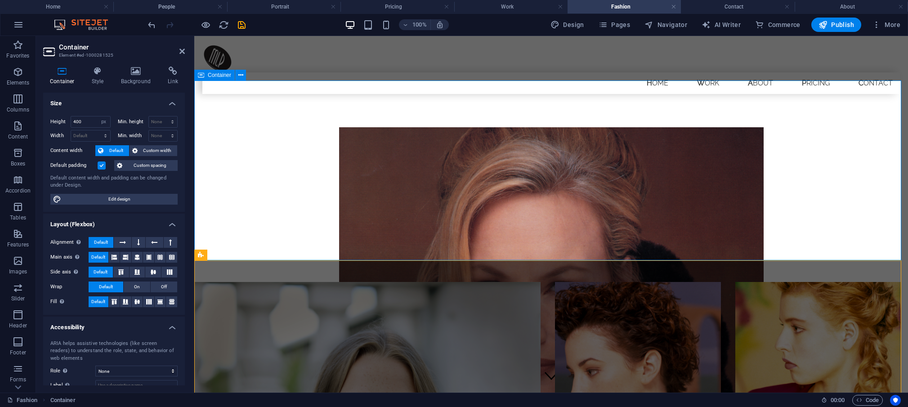
click at [267, 134] on div "Fashion" at bounding box center [551, 192] width 714 height 180
drag, startPoint x: 87, startPoint y: 122, endPoint x: 73, endPoint y: 120, distance: 14.6
click at [73, 120] on input "400" at bounding box center [90, 121] width 39 height 11
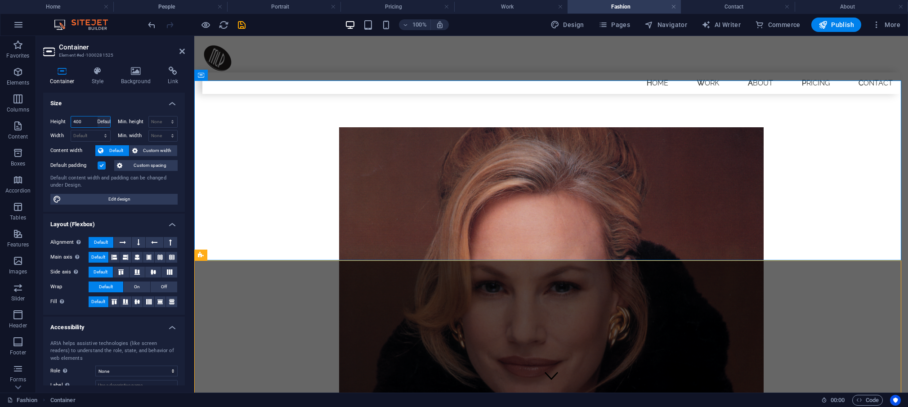
click option "Default" at bounding box center [0, 0] width 0 height 0
select select "DISABLED_OPTION_VALUE"
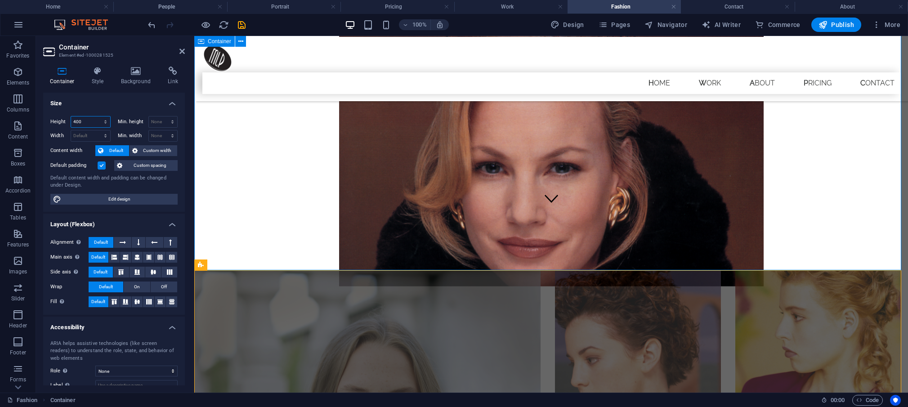
scroll to position [209, 0]
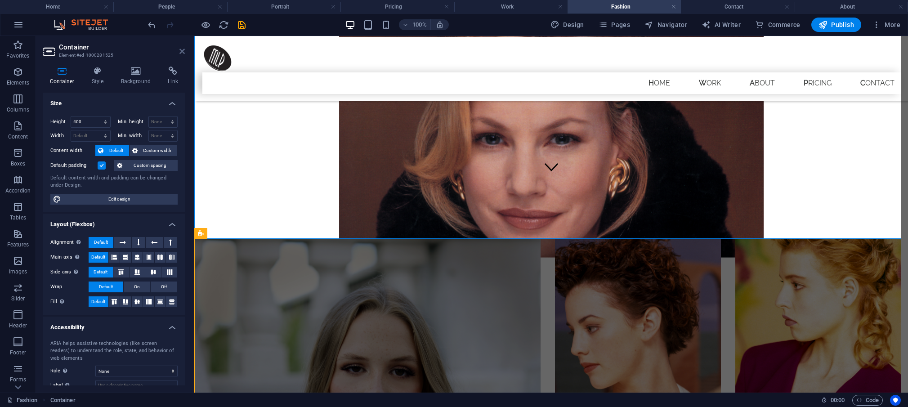
click at [181, 52] on icon at bounding box center [181, 51] width 5 height 7
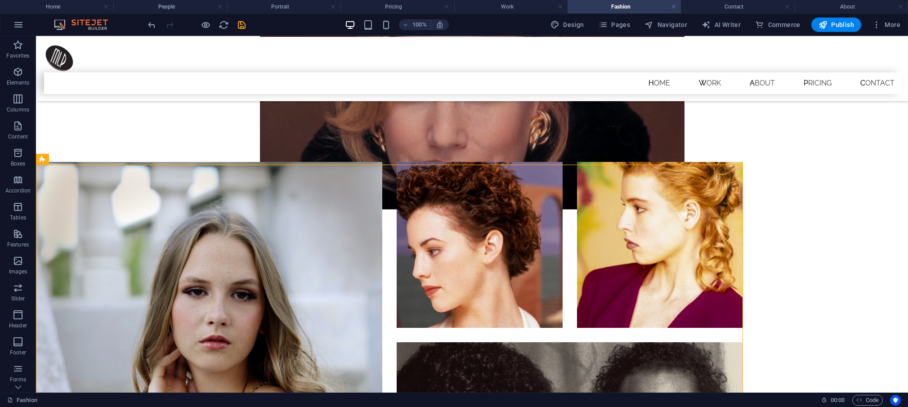
scroll to position [288, 0]
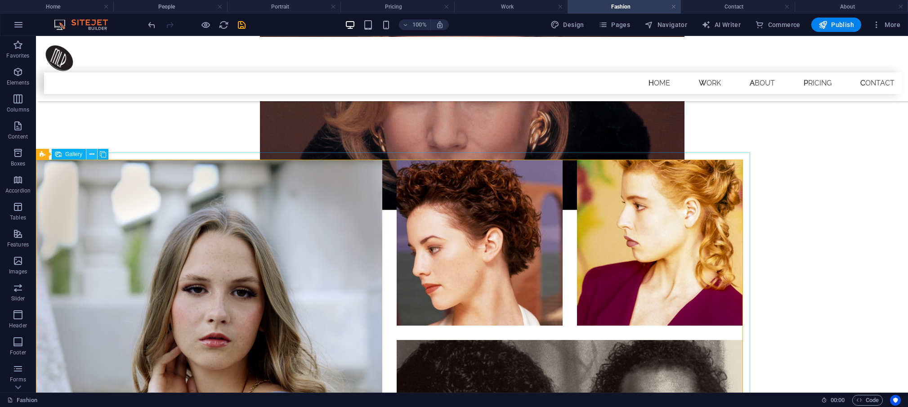
click at [91, 156] on icon at bounding box center [91, 154] width 5 height 9
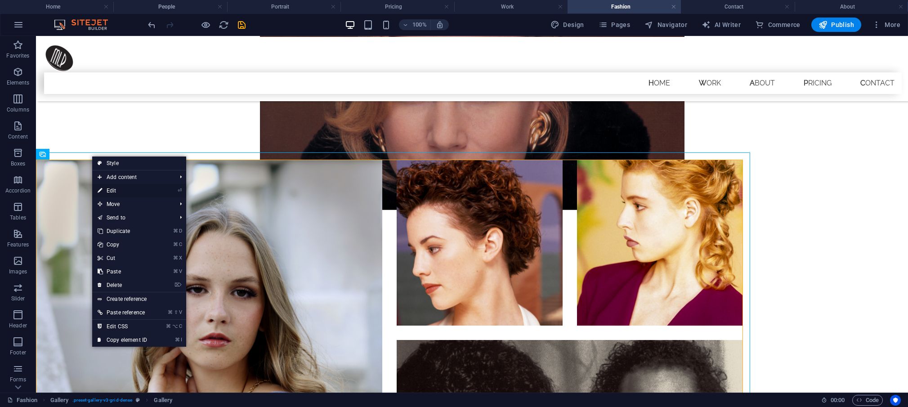
click at [112, 189] on link "⏎ Edit" at bounding box center [122, 190] width 60 height 13
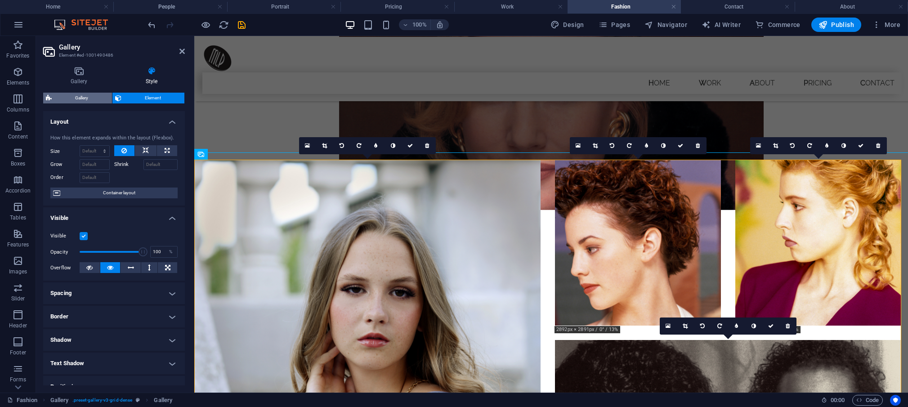
click at [84, 97] on span "Gallery" at bounding box center [81, 98] width 55 height 11
select select "rem"
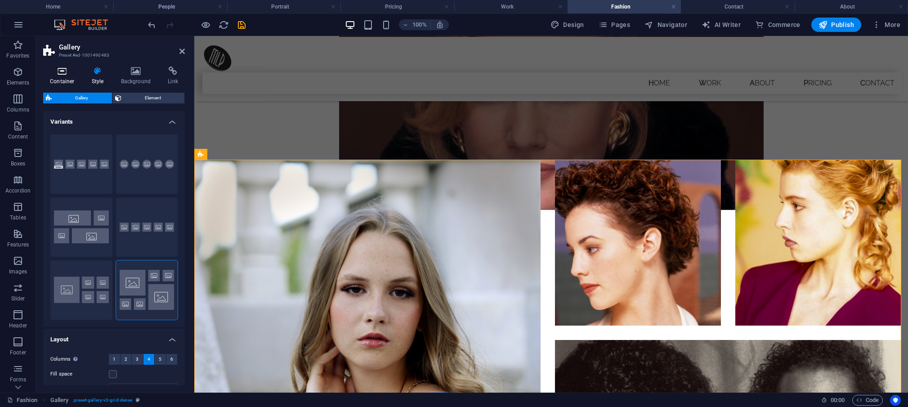
click at [62, 67] on icon at bounding box center [62, 71] width 38 height 9
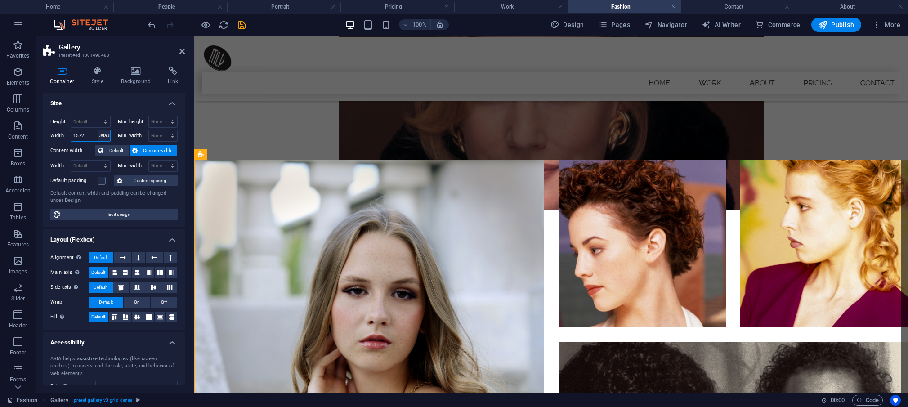
click option "Default" at bounding box center [0, 0] width 0 height 0
select select "DISABLED_OPTION_VALUE"
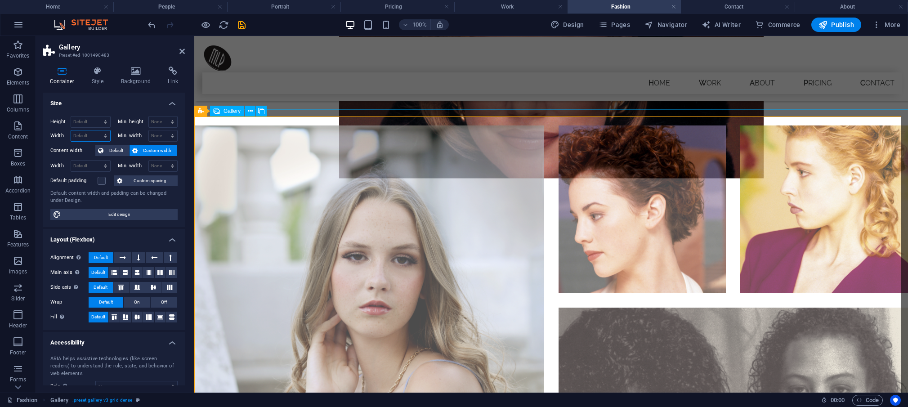
scroll to position [331, 0]
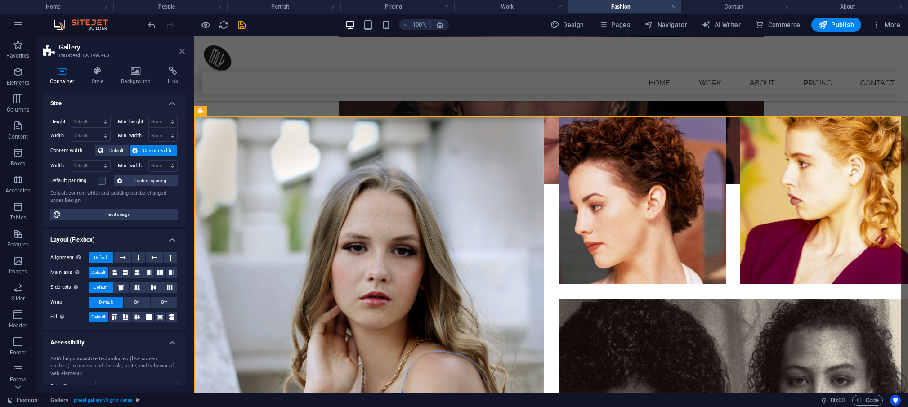
click at [183, 50] on icon at bounding box center [181, 51] width 5 height 7
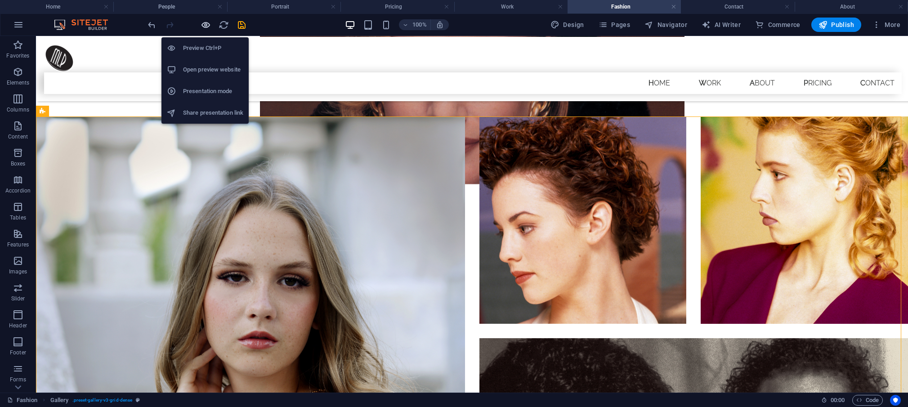
click at [206, 25] on icon "button" at bounding box center [206, 25] width 10 height 10
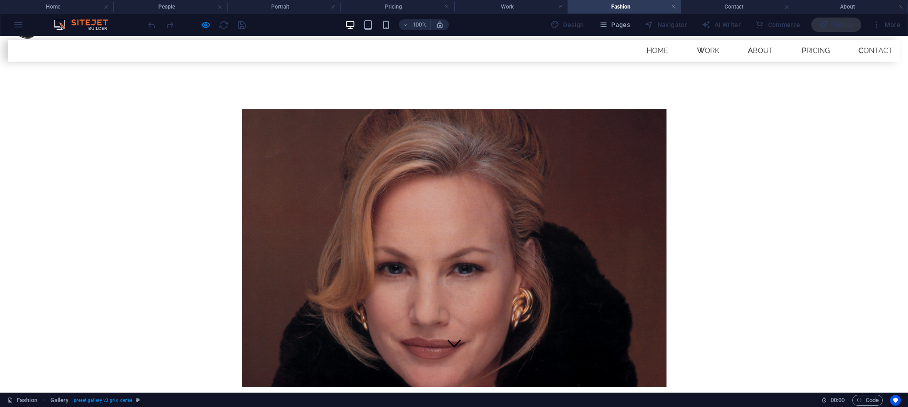
scroll to position [29, 0]
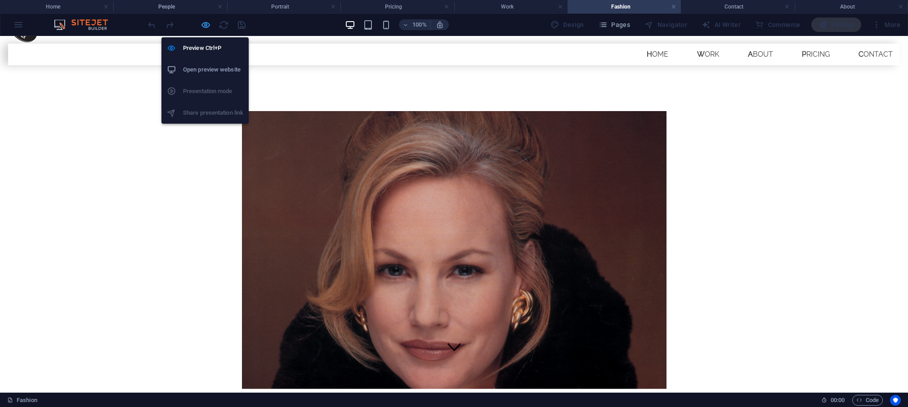
click at [207, 23] on icon "button" at bounding box center [206, 25] width 10 height 10
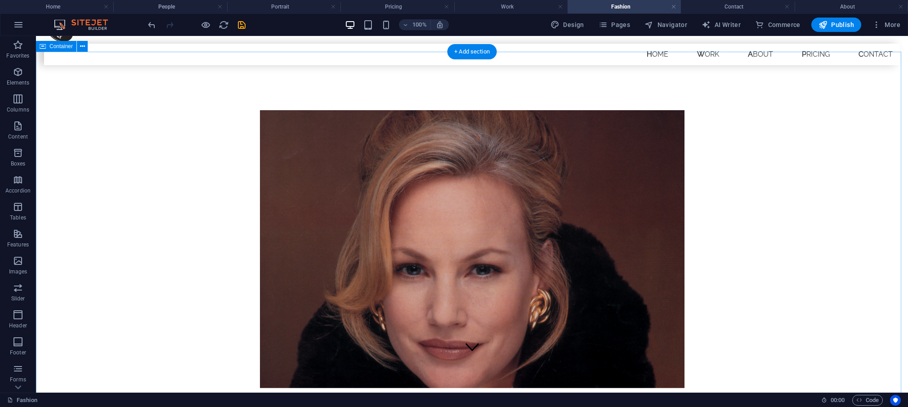
click at [271, 129] on figure at bounding box center [472, 249] width 425 height 278
click at [291, 139] on figure at bounding box center [472, 249] width 425 height 278
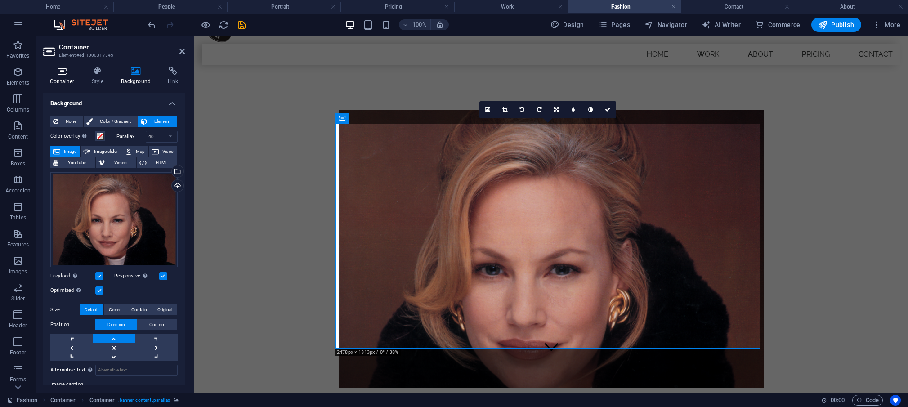
click at [63, 74] on icon at bounding box center [62, 71] width 38 height 9
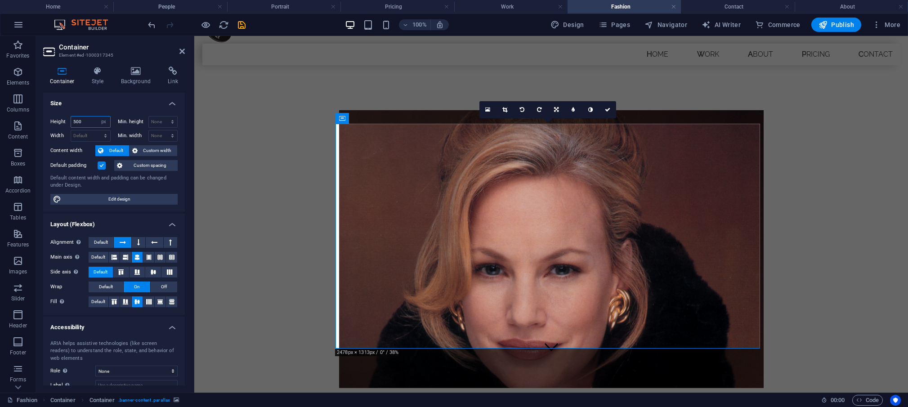
drag, startPoint x: 88, startPoint y: 122, endPoint x: 69, endPoint y: 114, distance: 20.3
click at [71, 116] on input "500" at bounding box center [90, 121] width 39 height 11
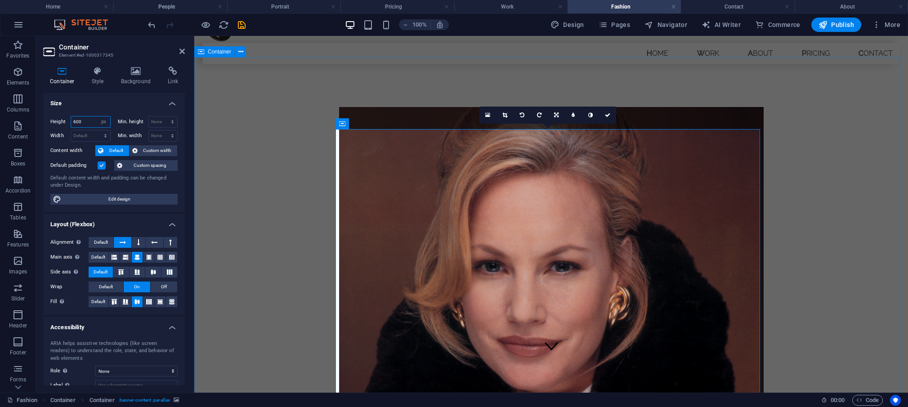
scroll to position [43, 0]
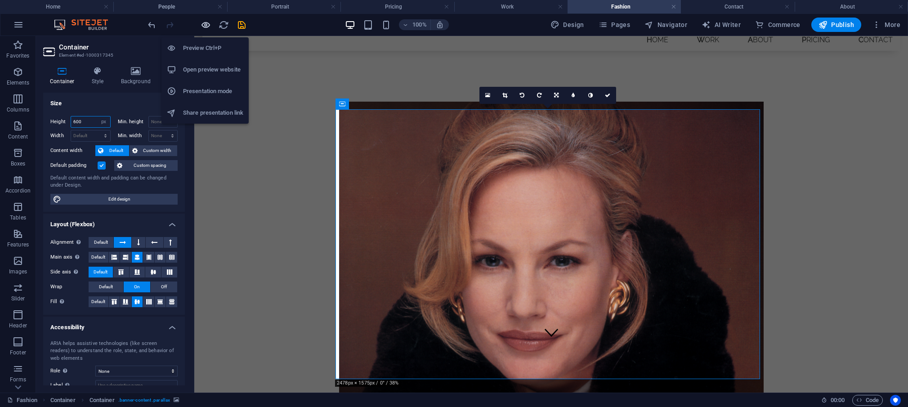
type input "600"
click at [206, 24] on icon "button" at bounding box center [206, 25] width 10 height 10
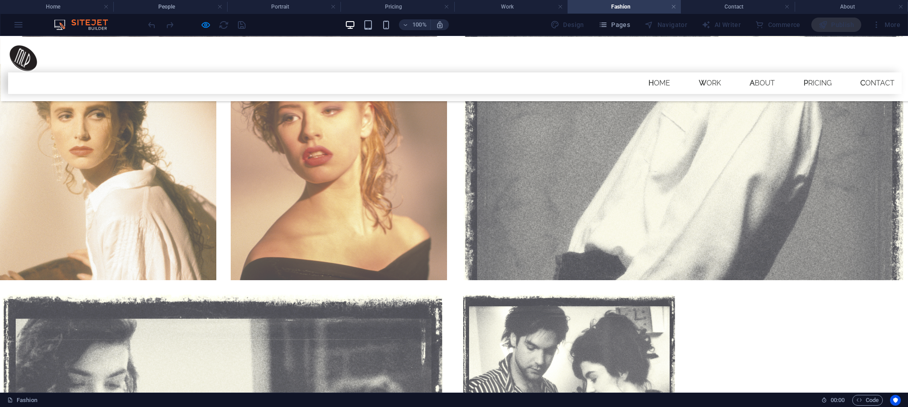
scroll to position [1576, 0]
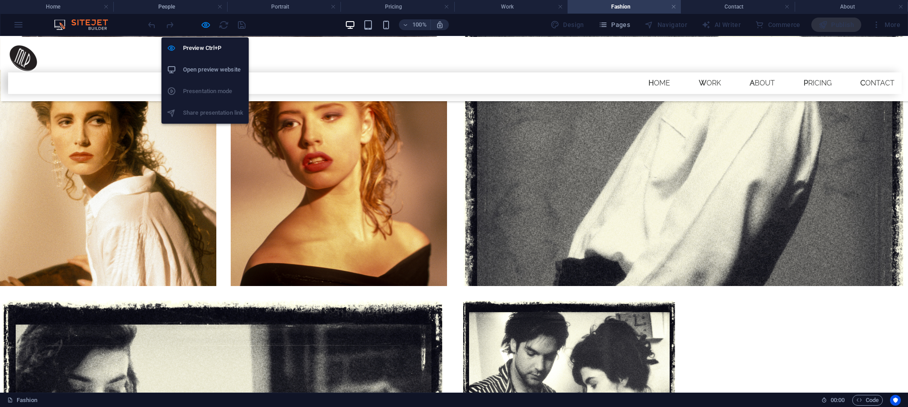
click at [204, 73] on h6 "Open preview website" at bounding box center [213, 69] width 60 height 11
click at [206, 26] on icon "button" at bounding box center [206, 25] width 10 height 10
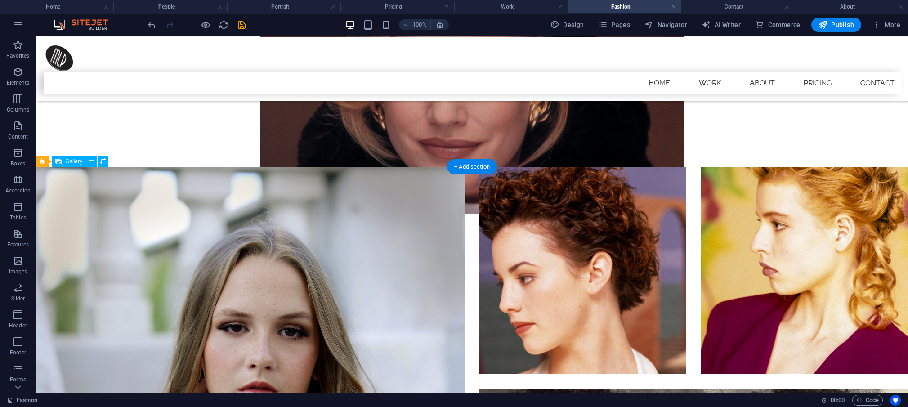
scroll to position [318, 0]
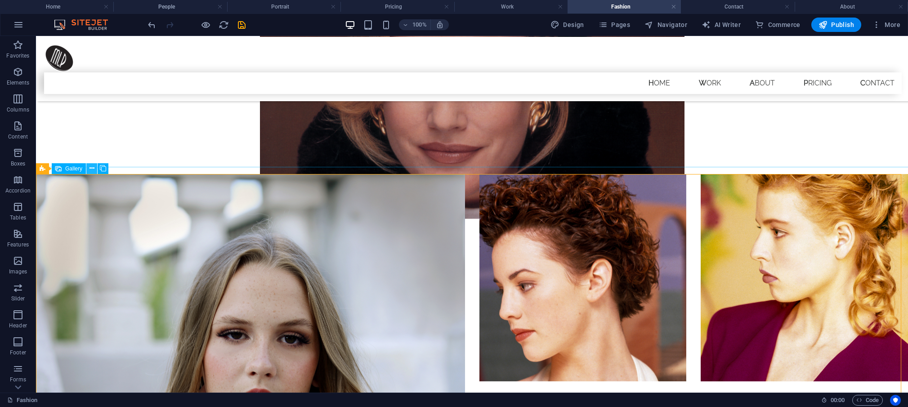
click at [92, 169] on icon at bounding box center [91, 168] width 5 height 9
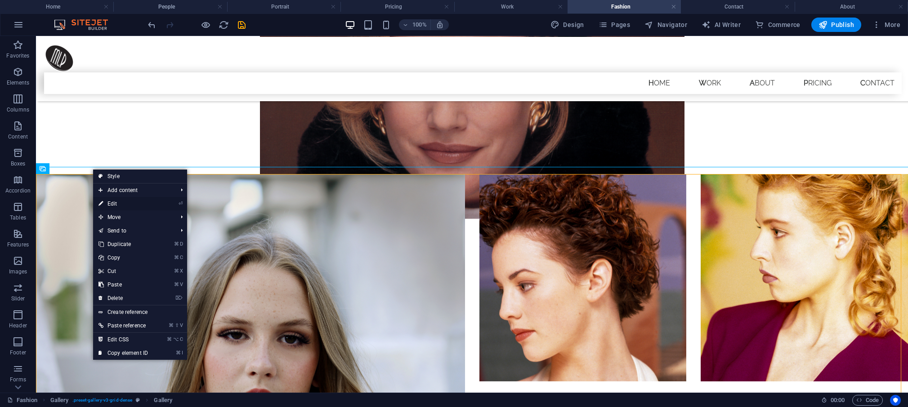
click at [115, 203] on link "⏎ Edit" at bounding box center [123, 203] width 60 height 13
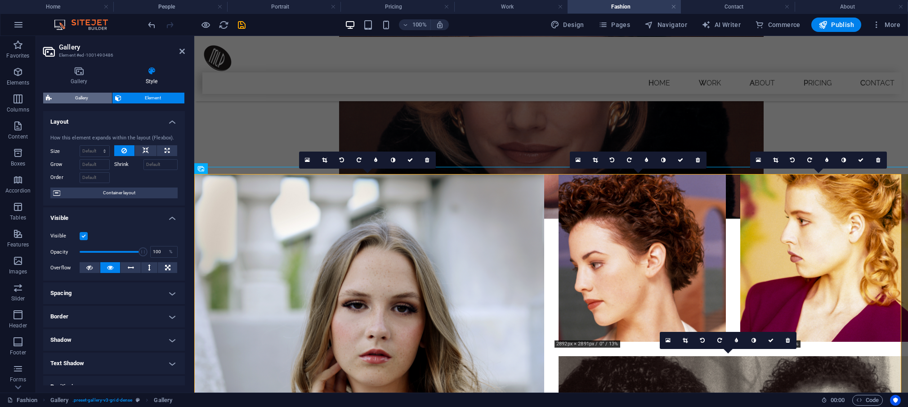
click at [88, 98] on span "Gallery" at bounding box center [81, 98] width 55 height 11
select select "rem"
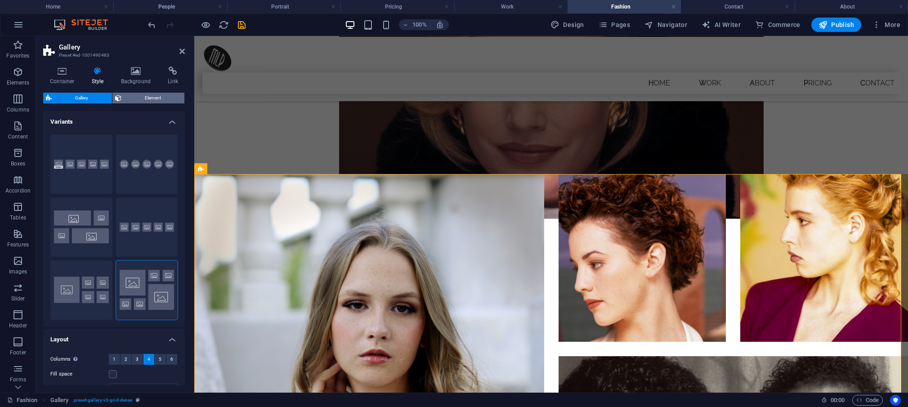
click at [140, 94] on span "Element" at bounding box center [153, 98] width 58 height 11
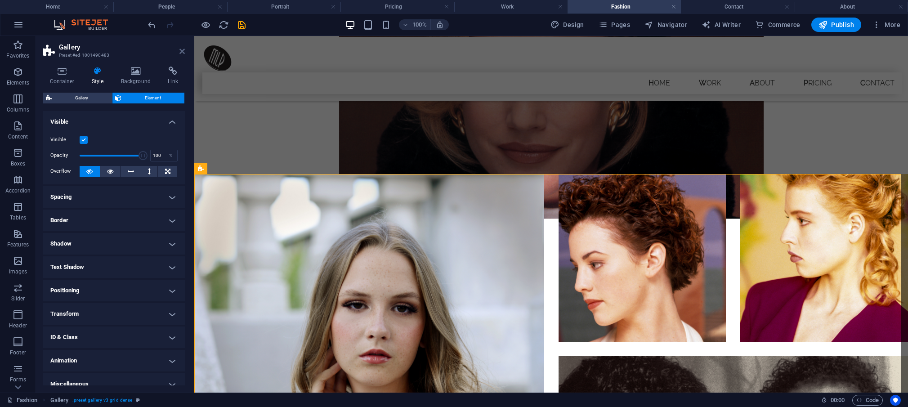
click at [181, 50] on icon at bounding box center [181, 51] width 5 height 7
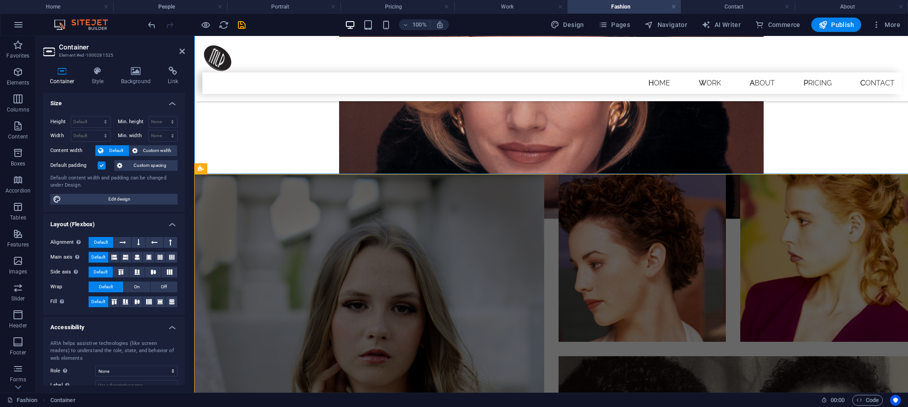
click at [128, 116] on div "Height Default px rem % vh vw Min. height None px rem % vh vw Width Default px …" at bounding box center [114, 160] width 142 height 103
click at [96, 76] on h4 "Style" at bounding box center [99, 76] width 29 height 19
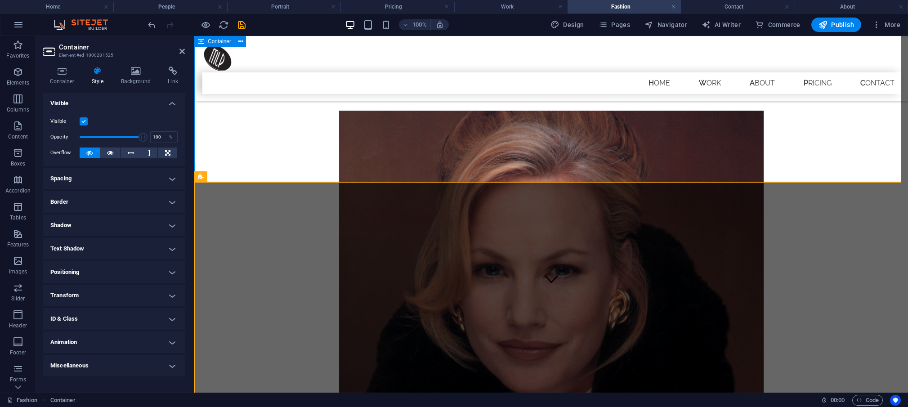
scroll to position [31, 0]
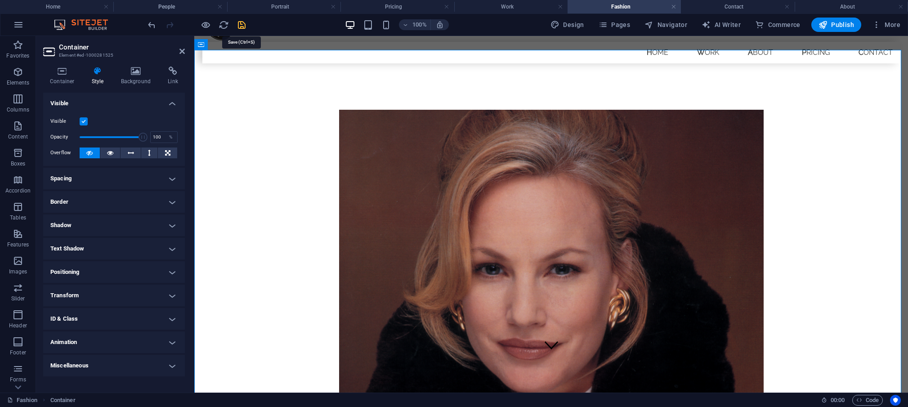
click at [241, 25] on icon "save" at bounding box center [242, 25] width 10 height 10
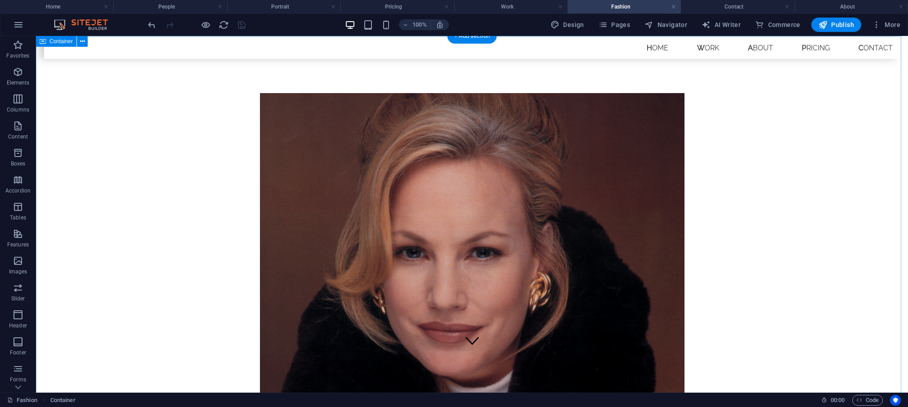
scroll to position [0, 0]
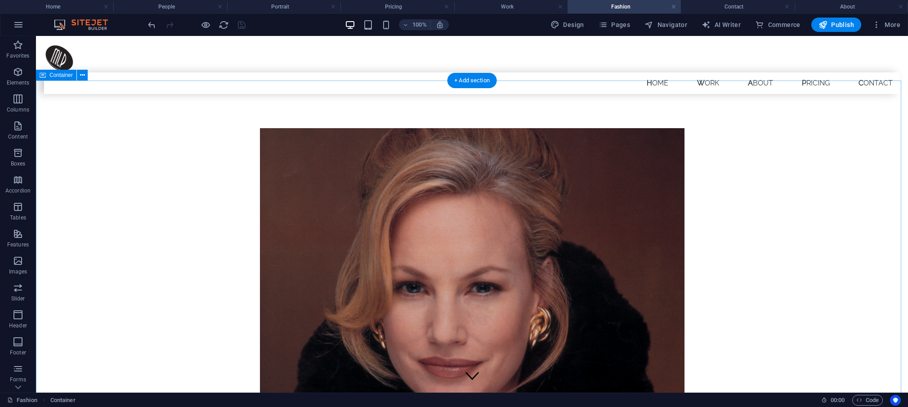
click at [268, 153] on figure at bounding box center [472, 280] width 425 height 305
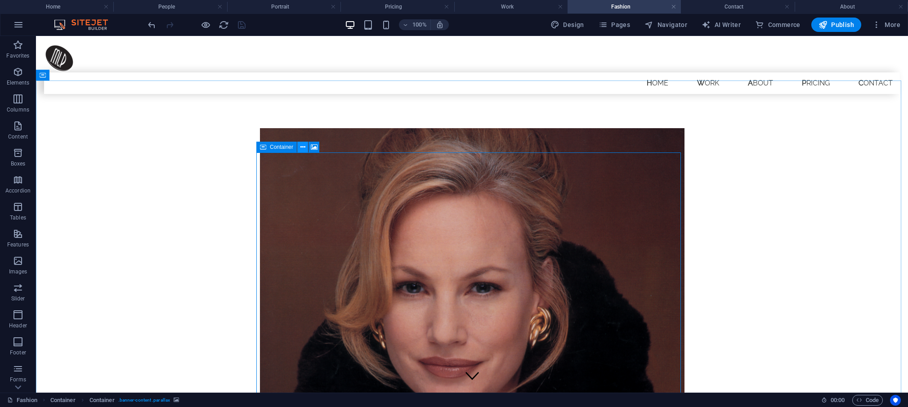
click at [304, 144] on icon at bounding box center [302, 147] width 5 height 9
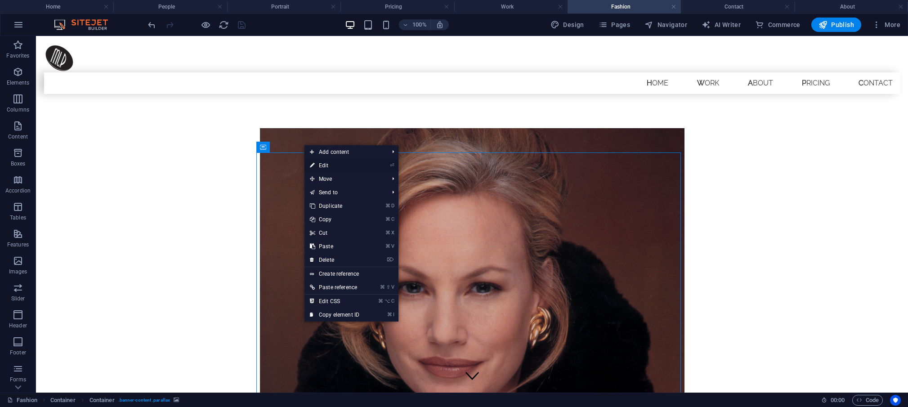
click at [322, 164] on link "⏎ Edit" at bounding box center [334, 165] width 60 height 13
select select "px"
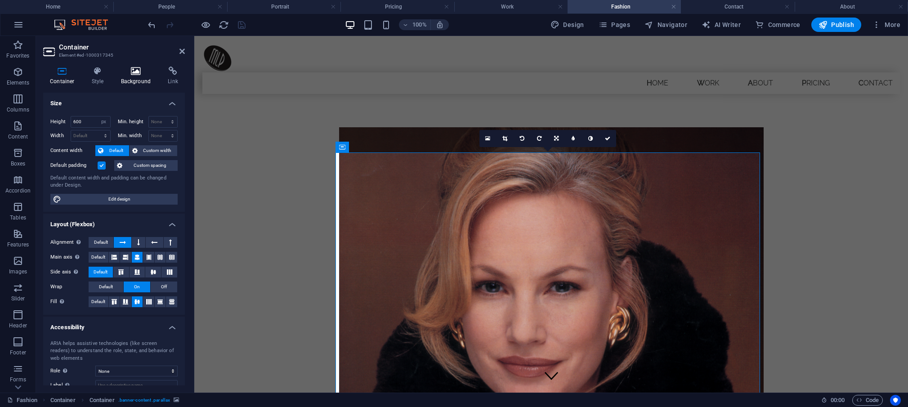
click at [137, 71] on icon at bounding box center [136, 71] width 44 height 9
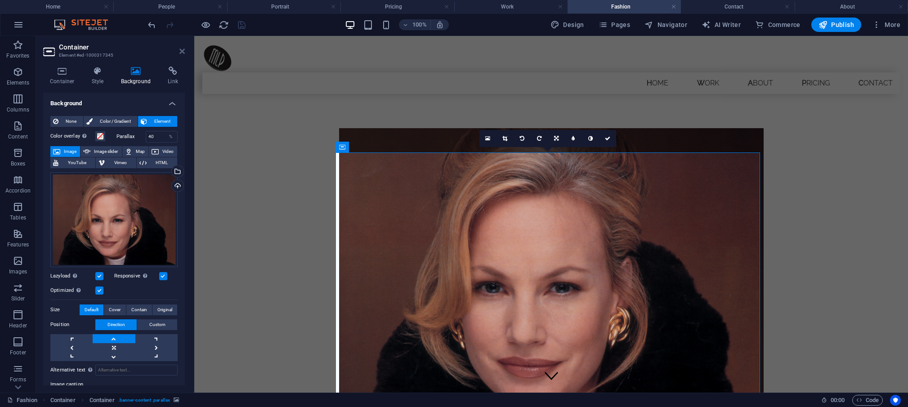
click at [182, 50] on icon at bounding box center [181, 51] width 5 height 7
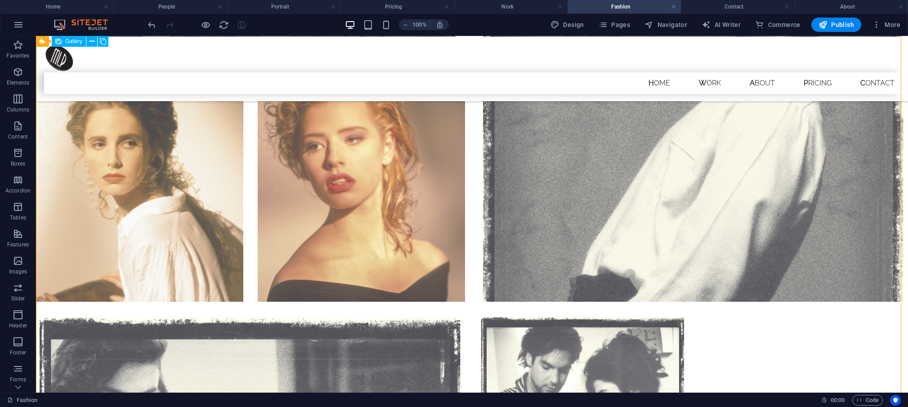
scroll to position [1496, 0]
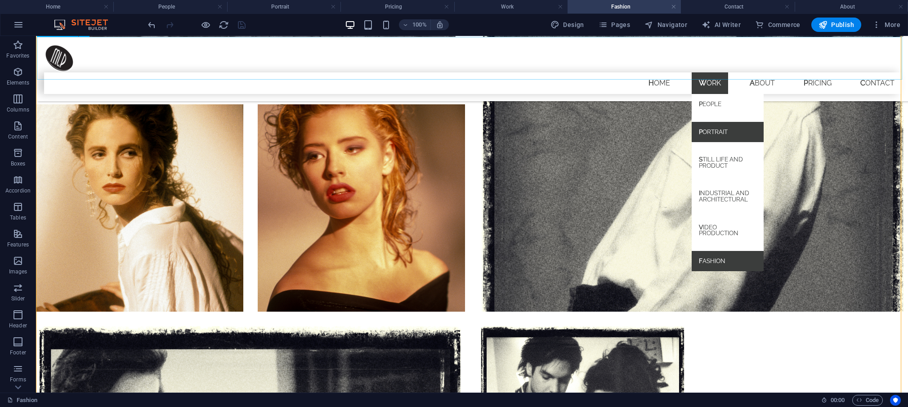
click at [715, 122] on link "Portrait" at bounding box center [728, 132] width 72 height 21
click at [713, 122] on link "Portrait" at bounding box center [728, 132] width 72 height 21
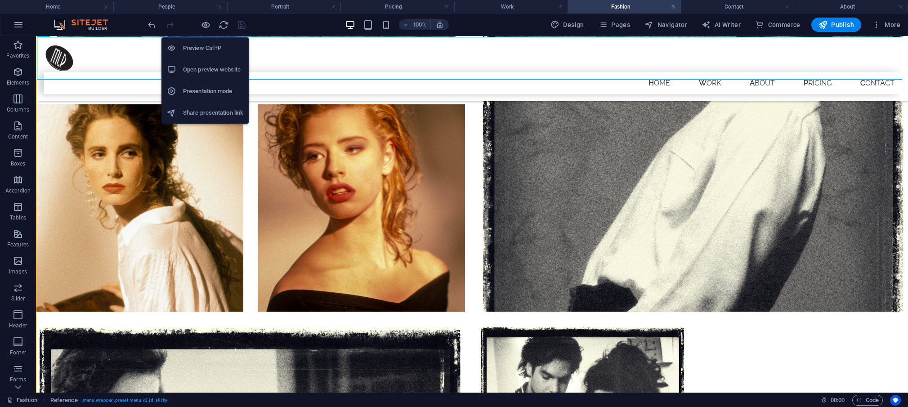
click at [199, 69] on h6 "Open preview website" at bounding box center [213, 69] width 60 height 11
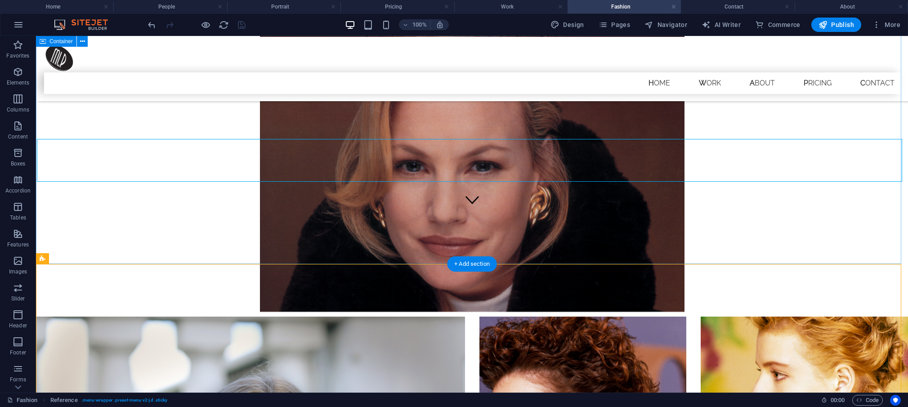
scroll to position [172, 0]
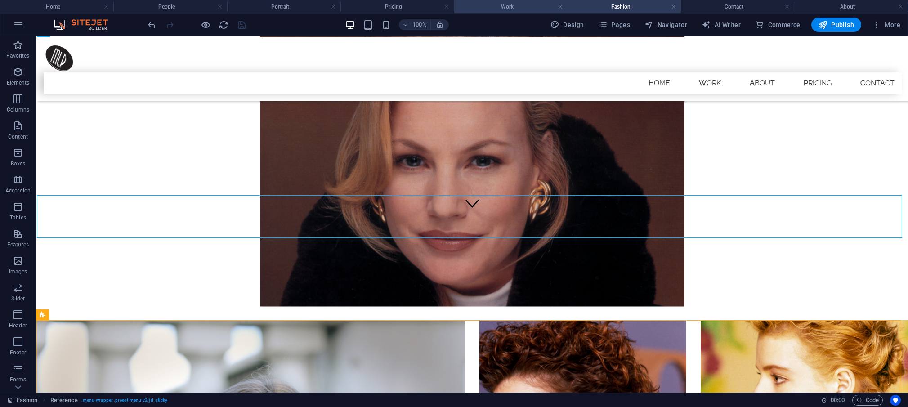
click at [506, 6] on h4 "Work" at bounding box center [510, 7] width 113 height 10
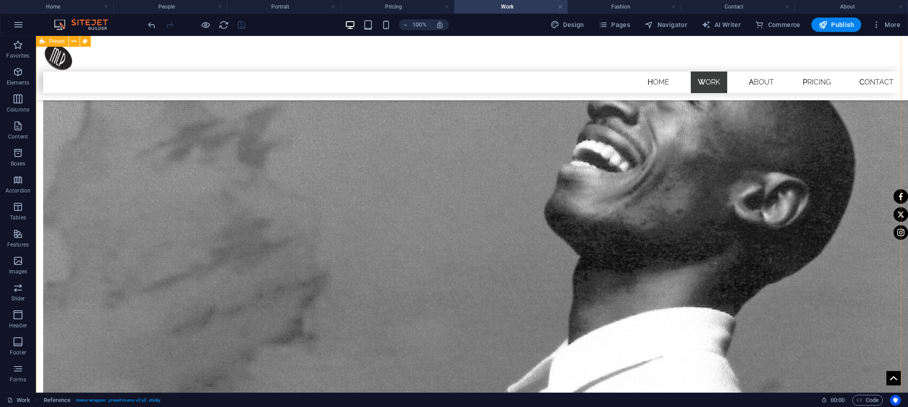
scroll to position [618, 0]
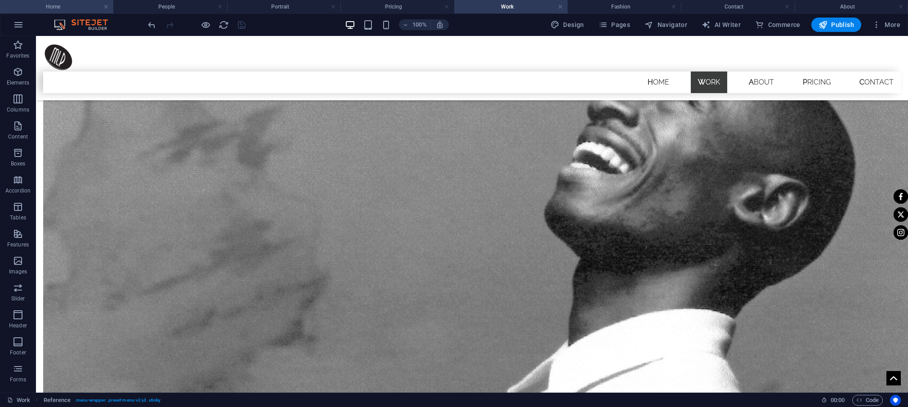
click at [67, 3] on h4 "Home" at bounding box center [56, 7] width 113 height 10
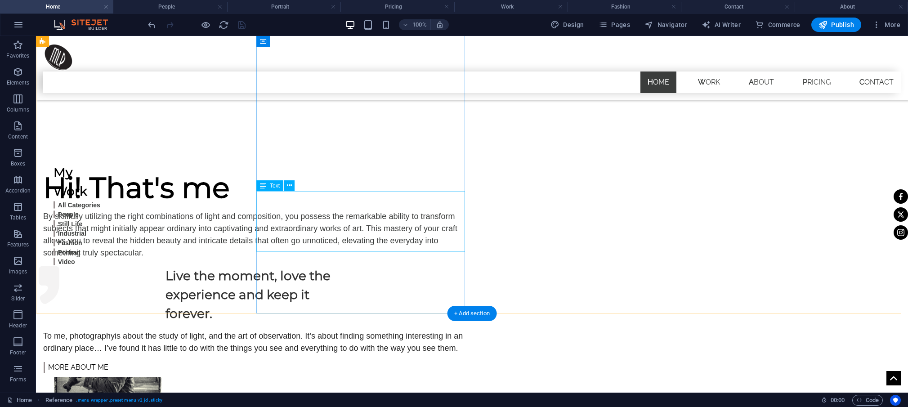
scroll to position [441, 0]
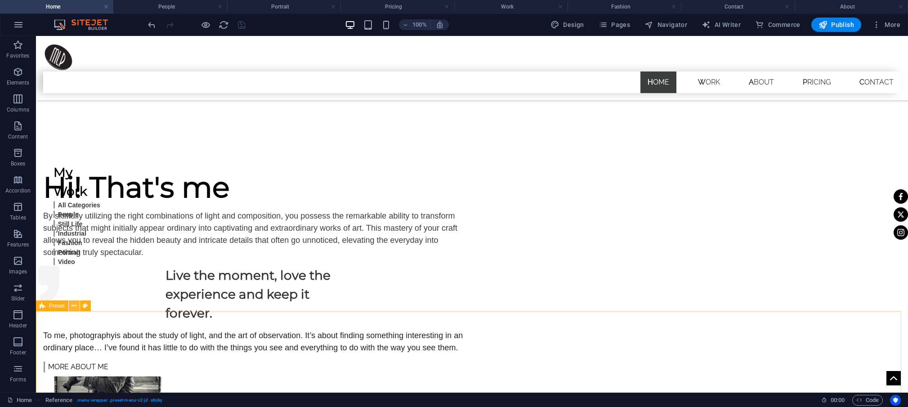
click at [75, 306] on icon at bounding box center [74, 305] width 5 height 9
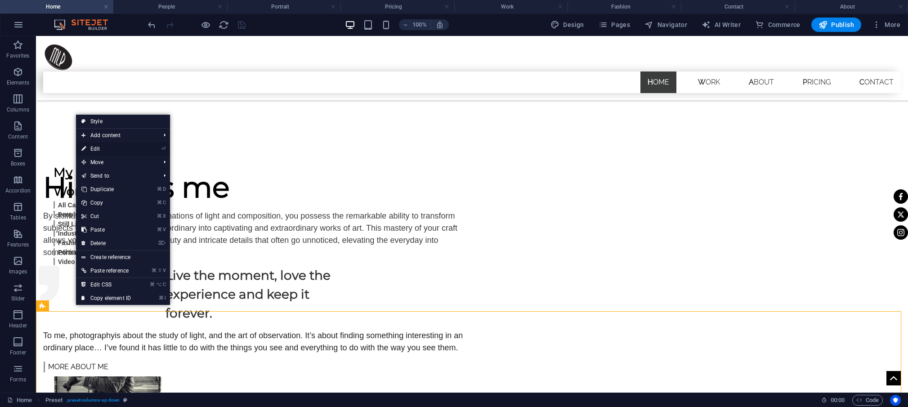
click at [101, 149] on link "⏎ Edit" at bounding box center [106, 148] width 60 height 13
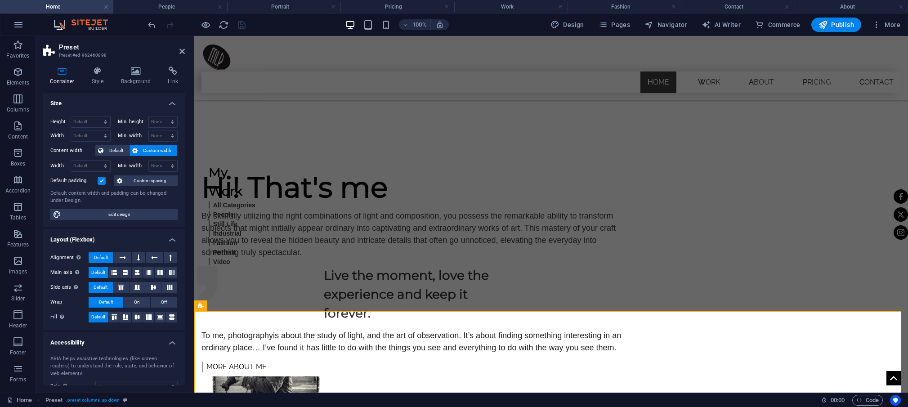
select select "px"
click at [100, 76] on icon at bounding box center [98, 71] width 26 height 9
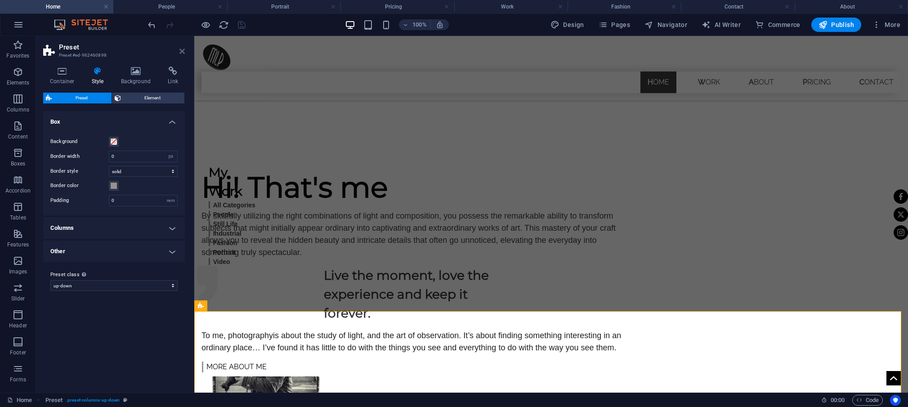
click at [180, 49] on icon at bounding box center [181, 51] width 5 height 7
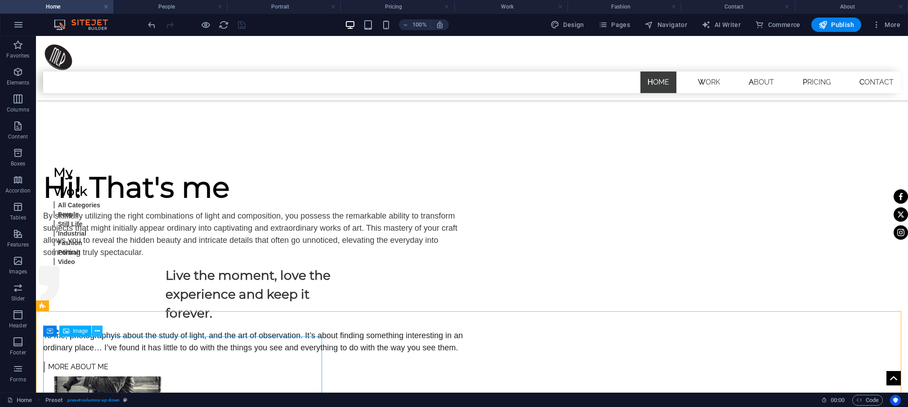
click at [98, 332] on icon at bounding box center [97, 331] width 5 height 9
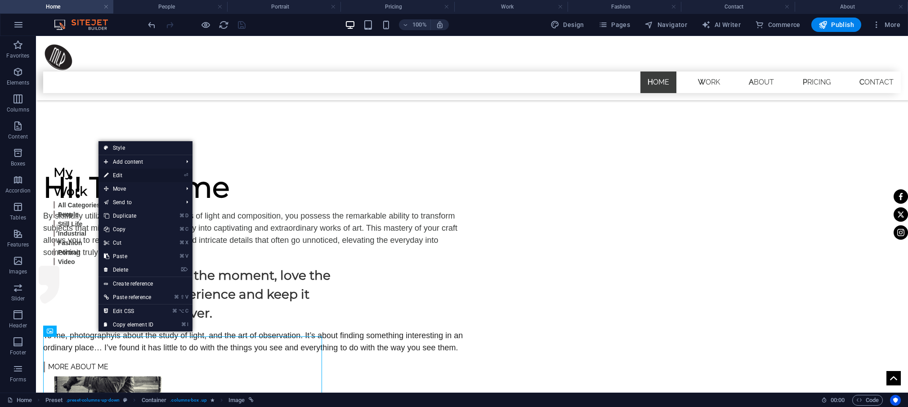
click at [124, 175] on link "⏎ Edit" at bounding box center [128, 175] width 60 height 13
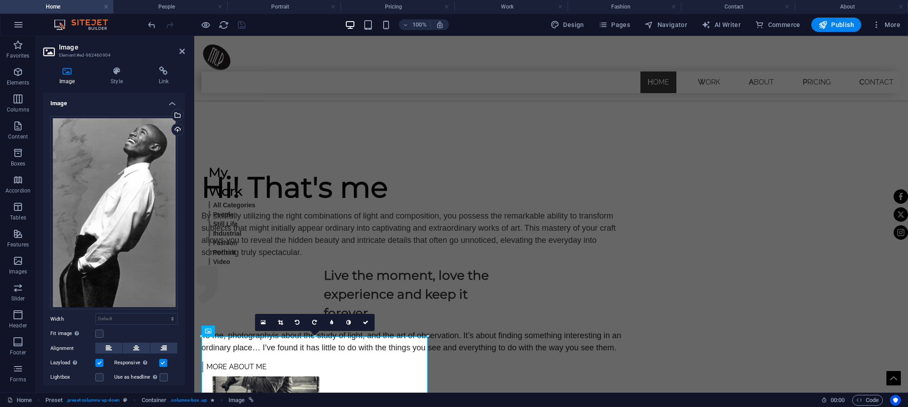
click at [67, 76] on h4 "Image" at bounding box center [68, 76] width 51 height 19
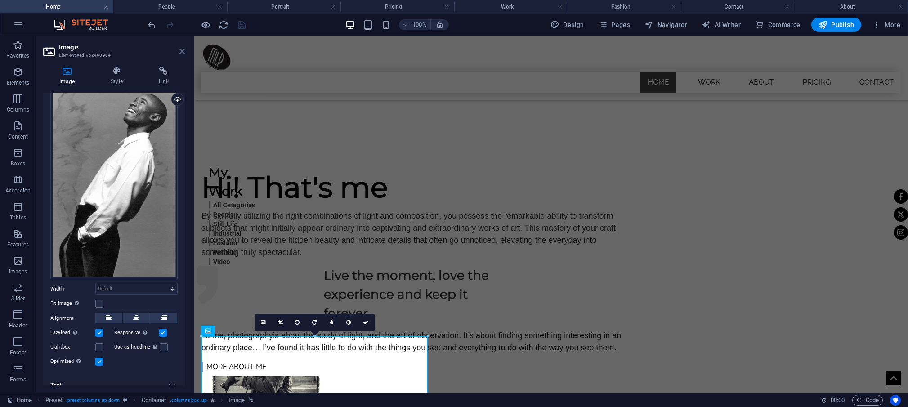
click at [183, 51] on icon at bounding box center [181, 51] width 5 height 7
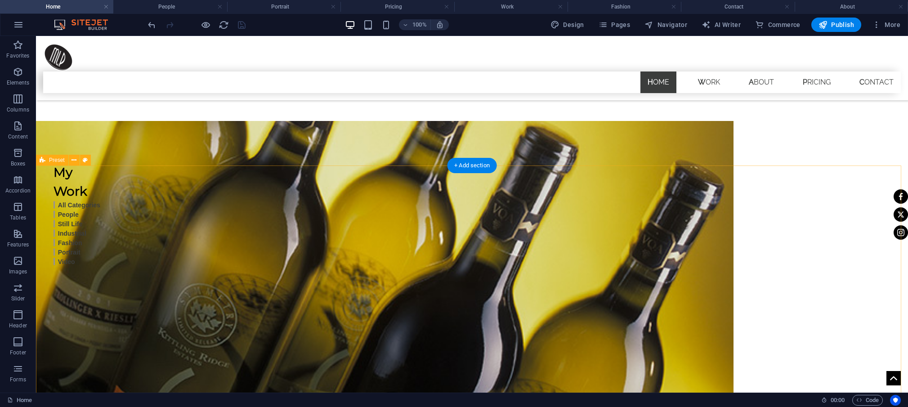
scroll to position [0, 0]
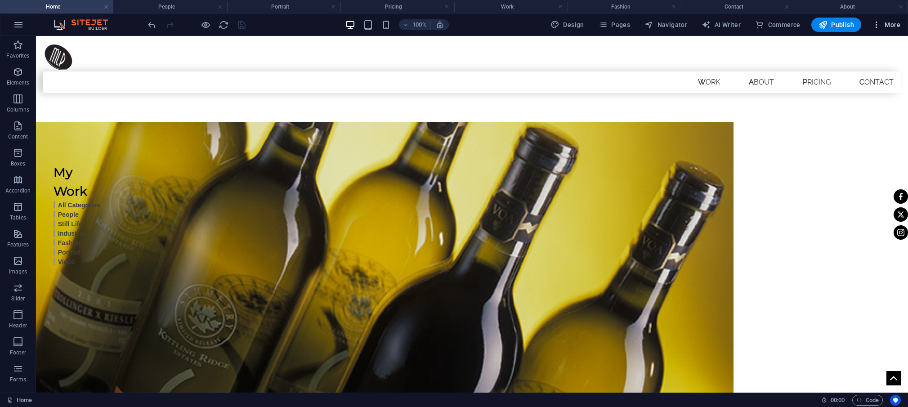
click at [888, 23] on span "More" at bounding box center [886, 24] width 28 height 9
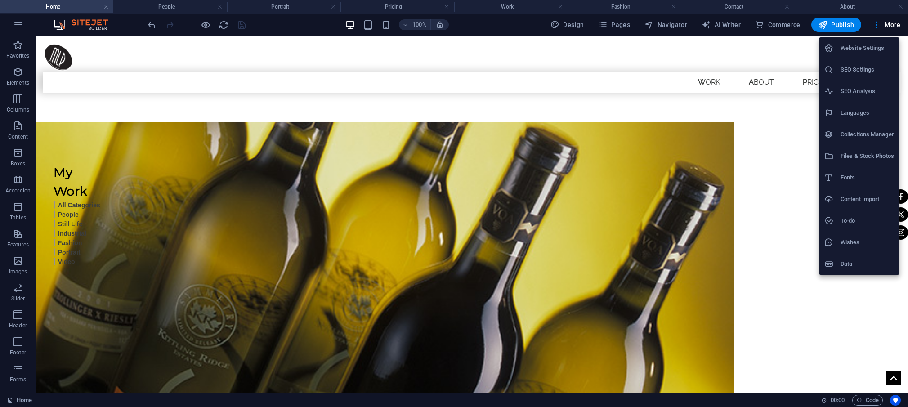
click at [887, 22] on div at bounding box center [454, 203] width 908 height 407
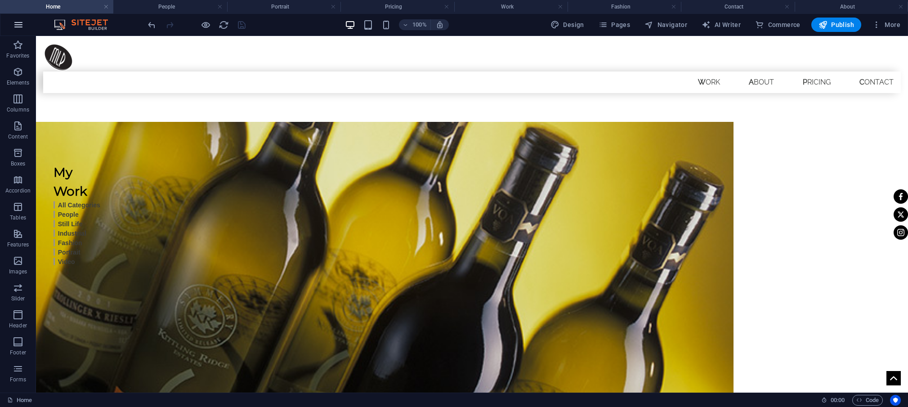
click at [22, 27] on icon "button" at bounding box center [18, 24] width 11 height 11
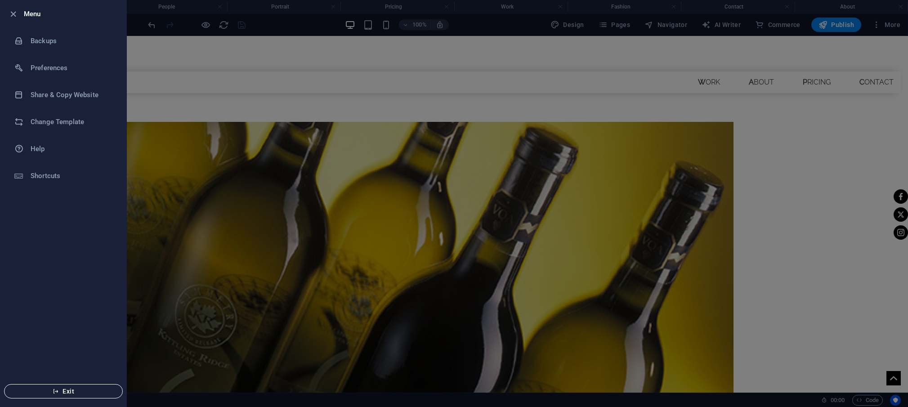
click at [91, 388] on span "Exit" at bounding box center [63, 391] width 103 height 7
